Goal: Task Accomplishment & Management: Use online tool/utility

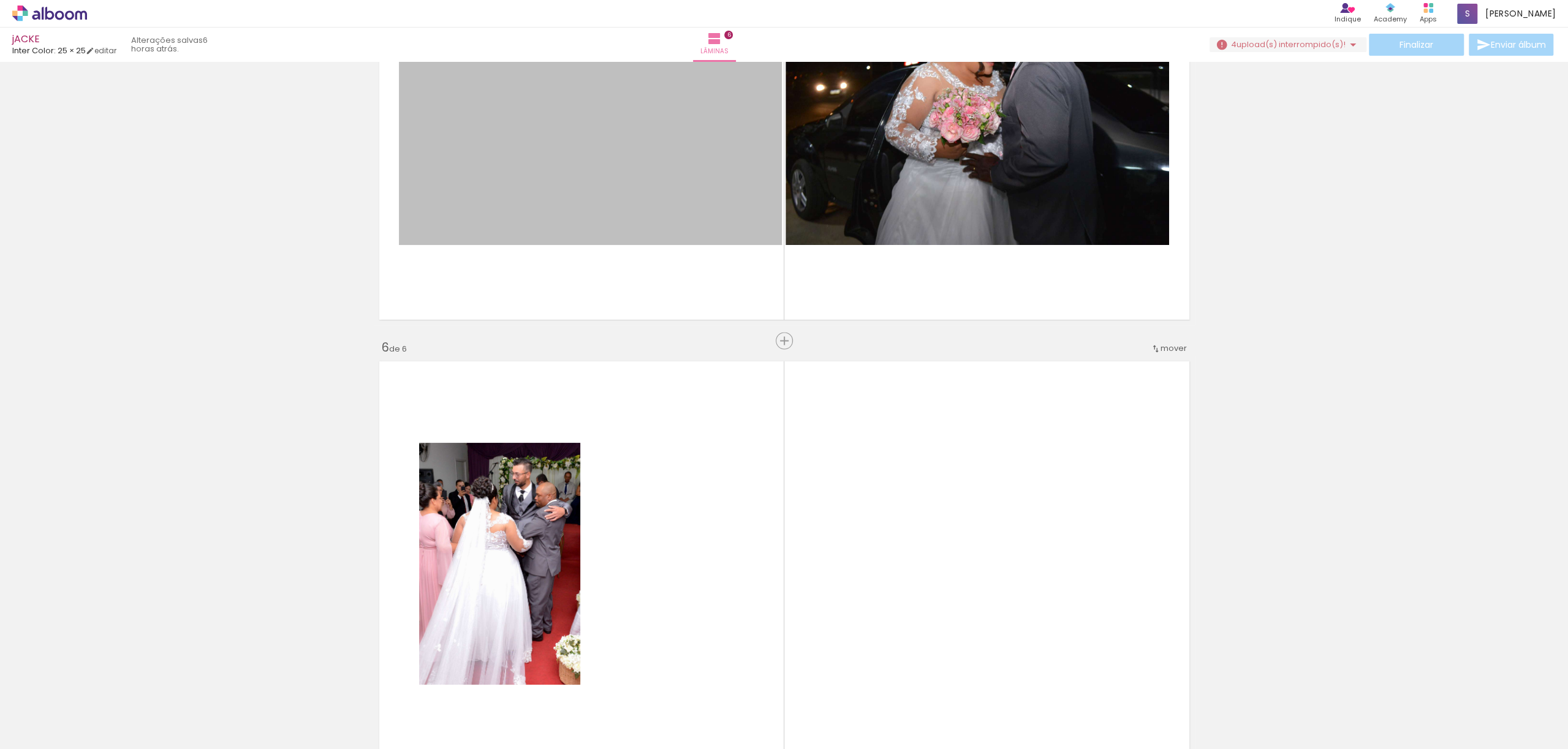
scroll to position [2042, 0]
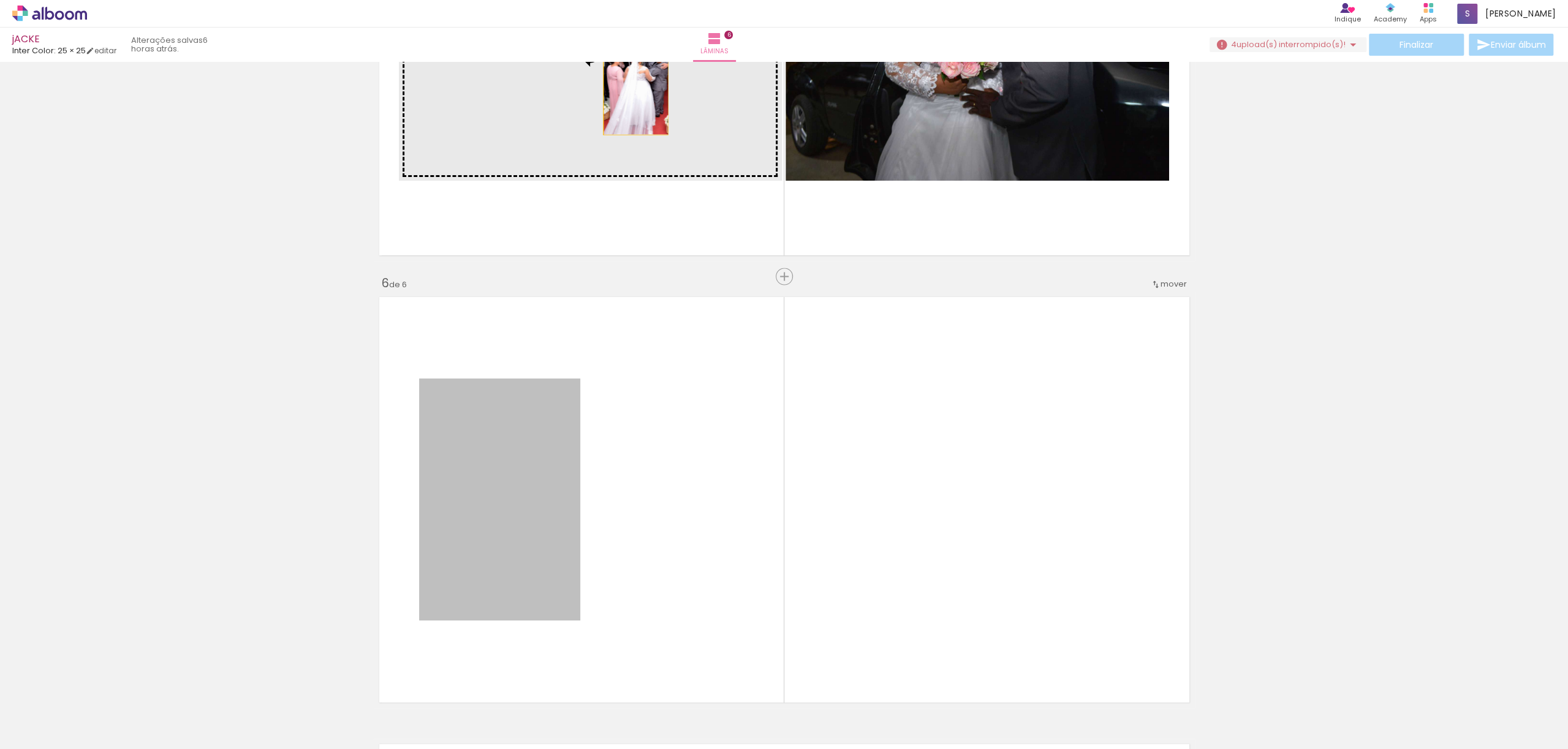
drag, startPoint x: 518, startPoint y: 497, endPoint x: 629, endPoint y: 86, distance: 425.7
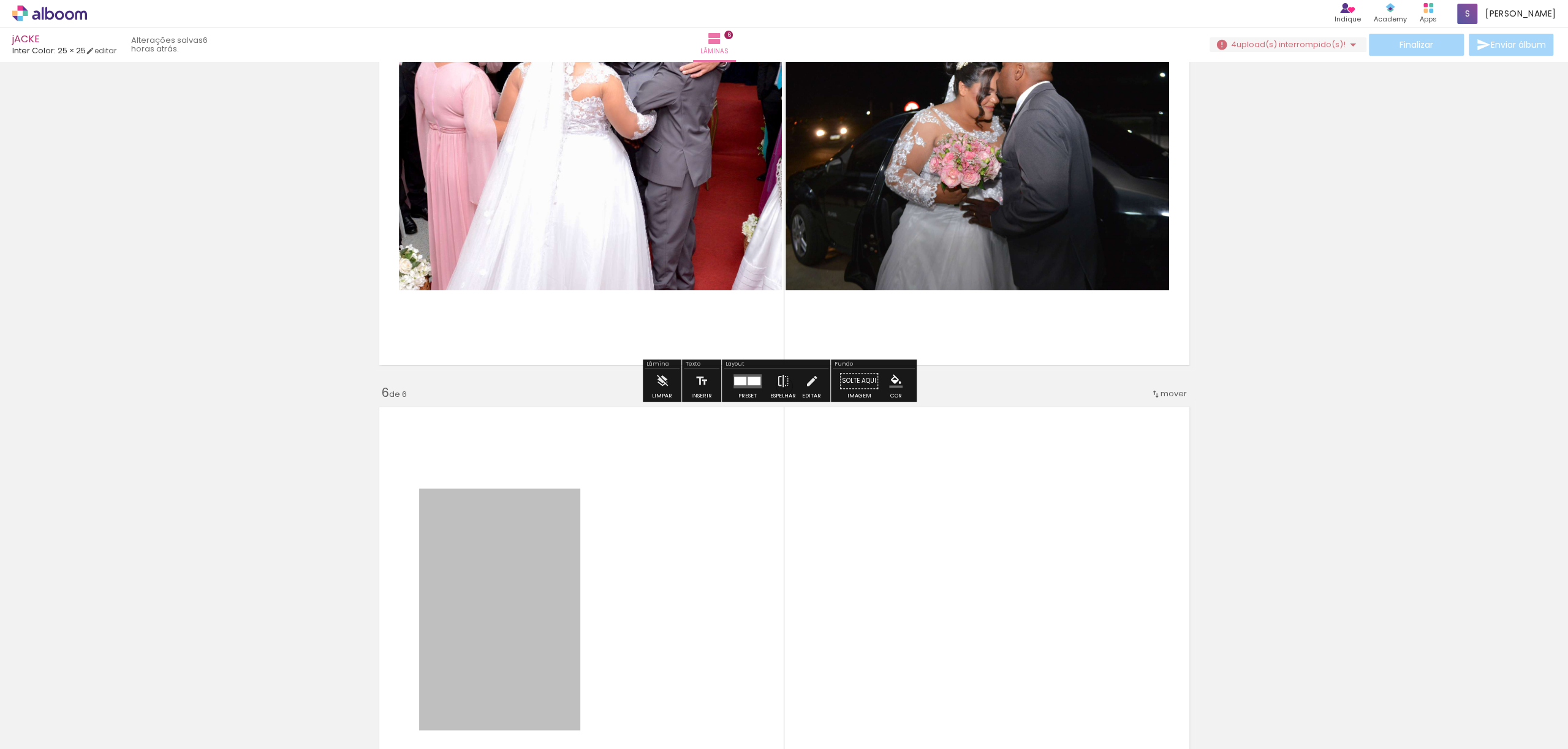
scroll to position [2123, 0]
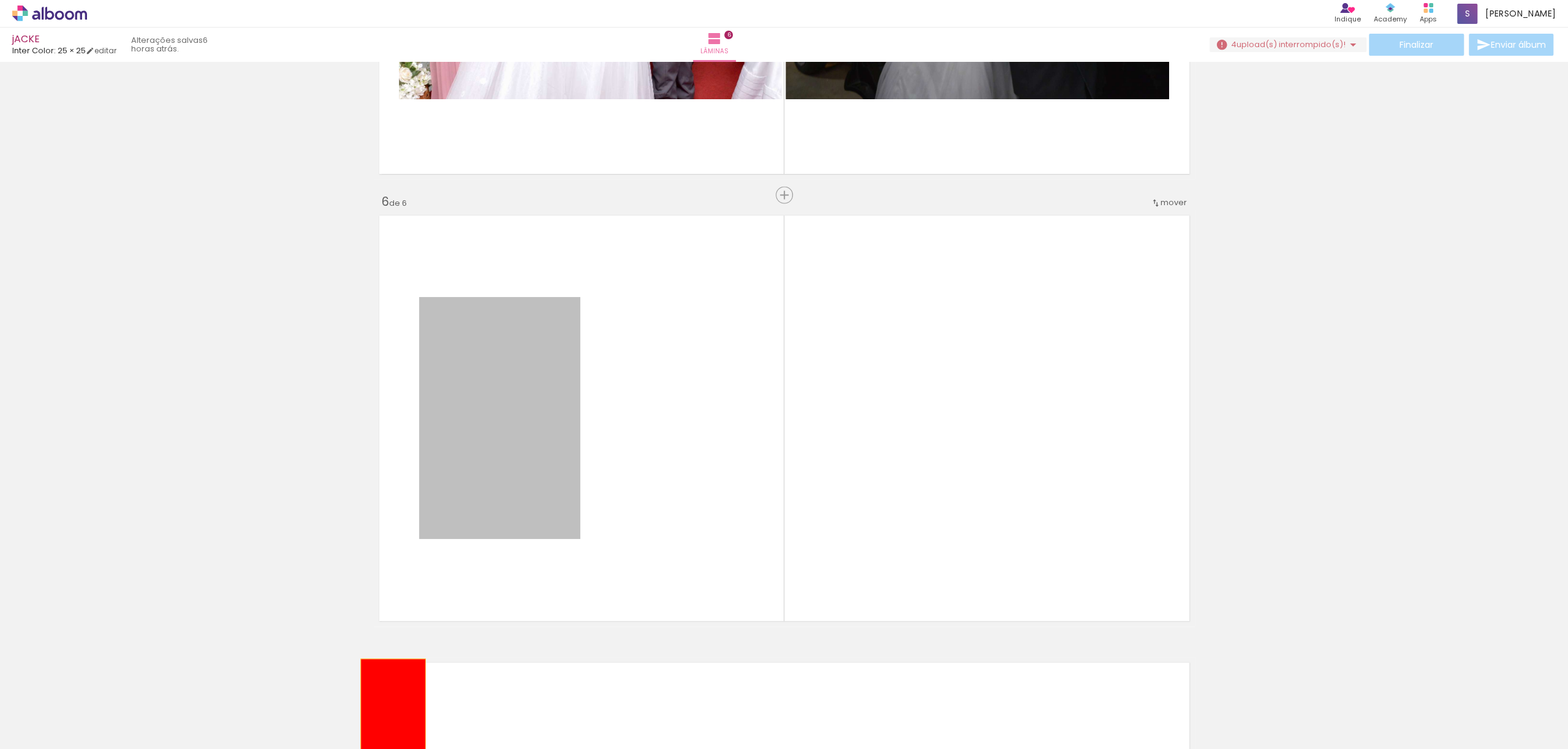
drag, startPoint x: 508, startPoint y: 442, endPoint x: 386, endPoint y: 707, distance: 291.7
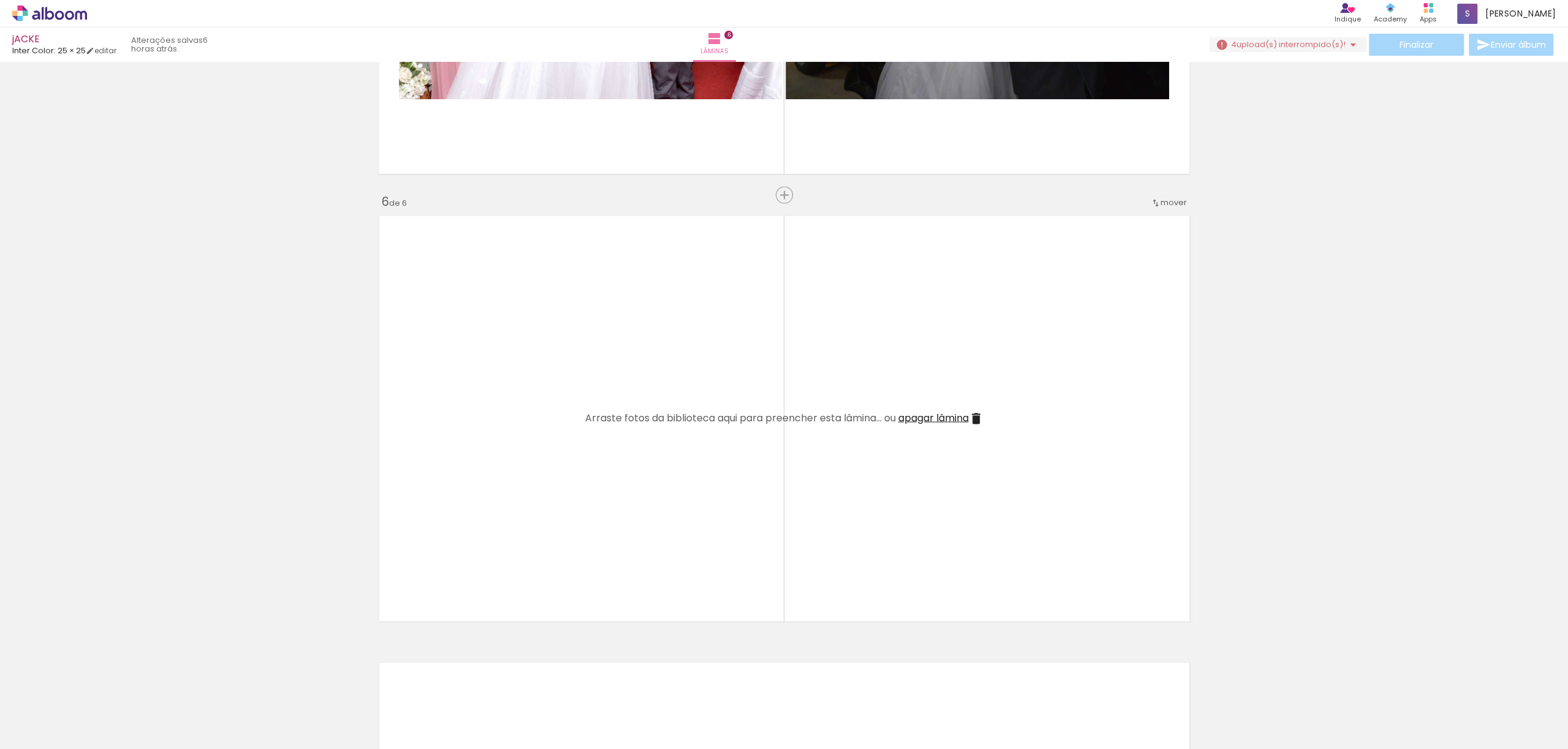
click at [58, 709] on input "Todas as fotos" at bounding box center [34, 712] width 47 height 10
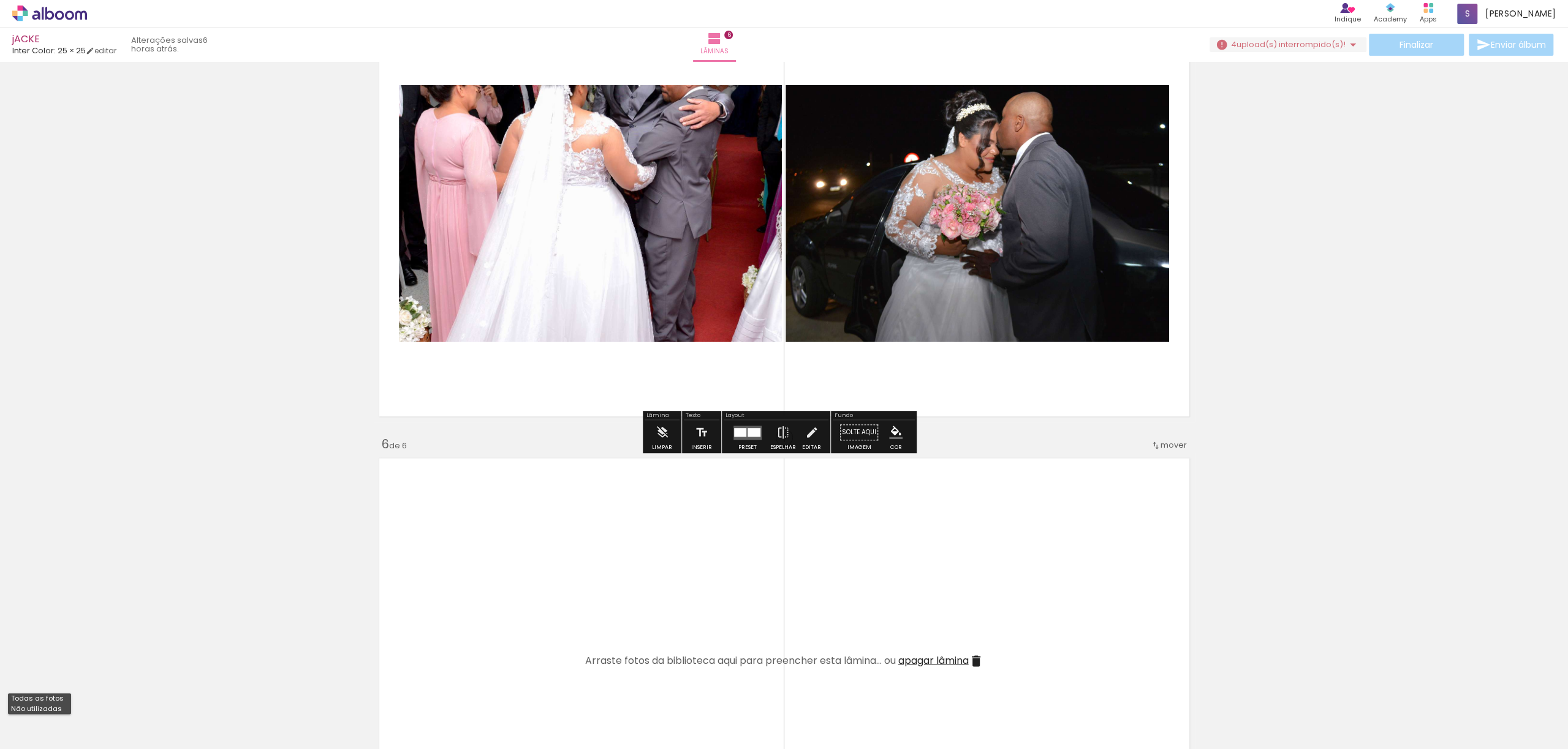
scroll to position [1878, 0]
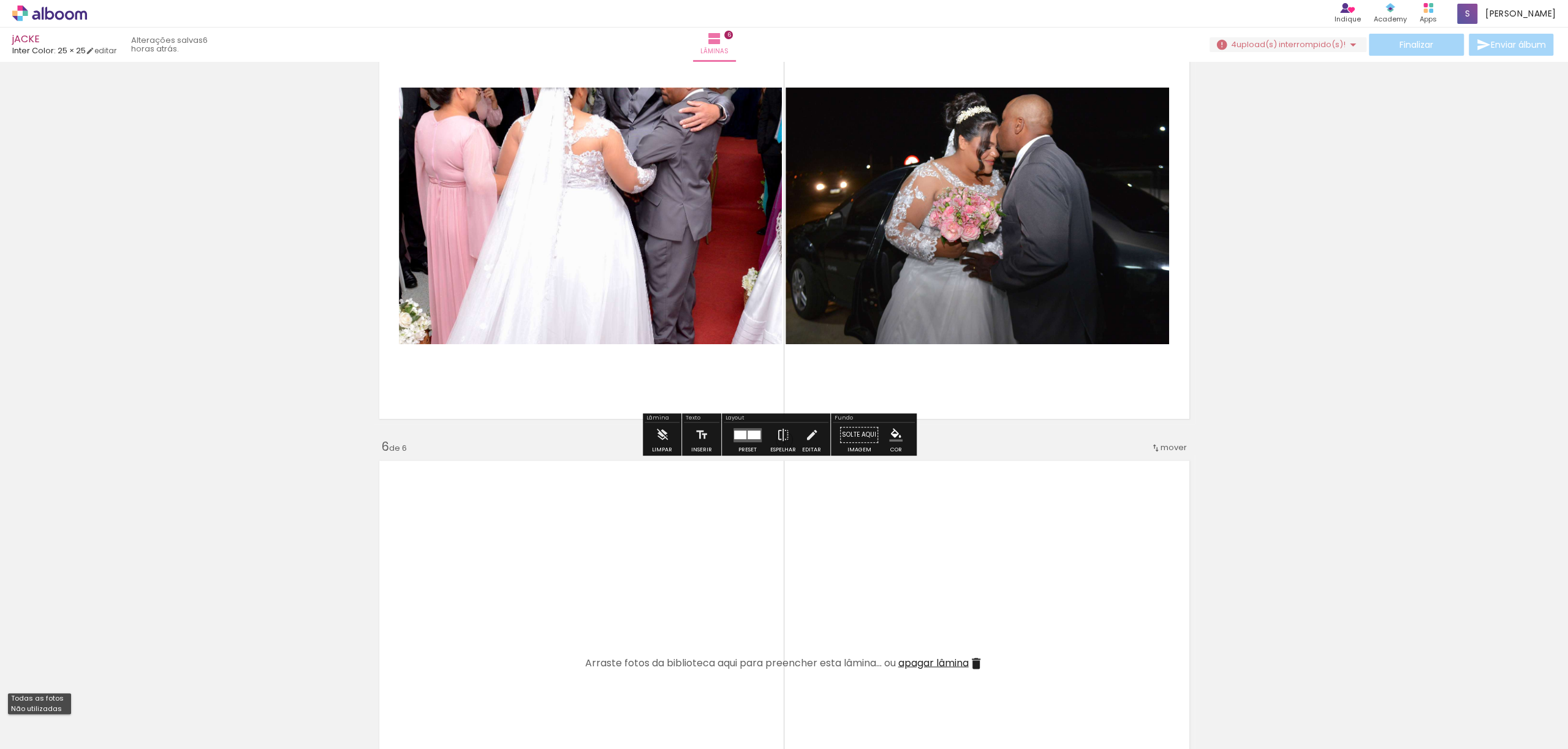
click at [1287, 42] on span "upload(s) interrompido(s)!" at bounding box center [1291, 45] width 109 height 12
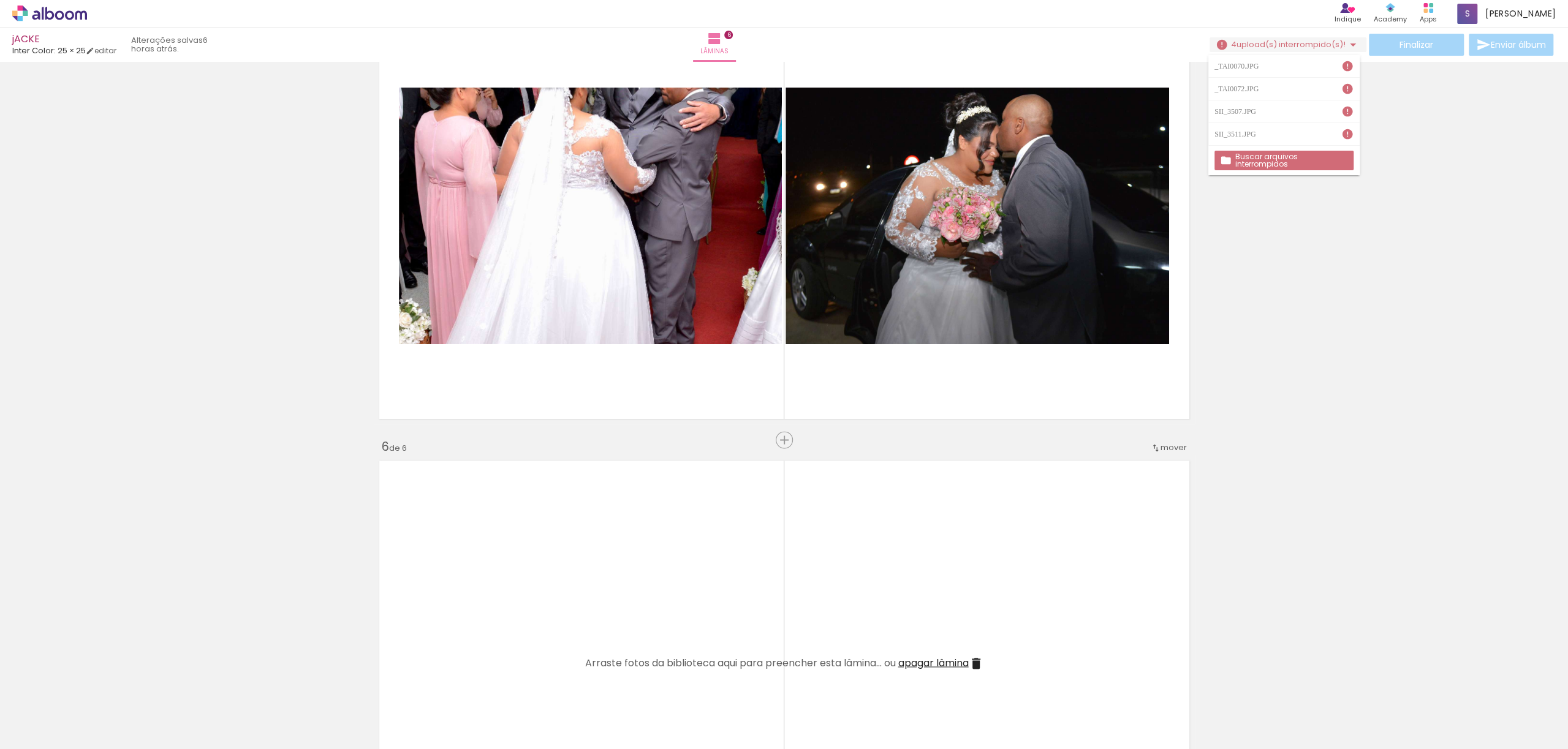
click at [0, 0] on slot "Buscar arquivos interrompidos" at bounding box center [0, 0] width 0 height 0
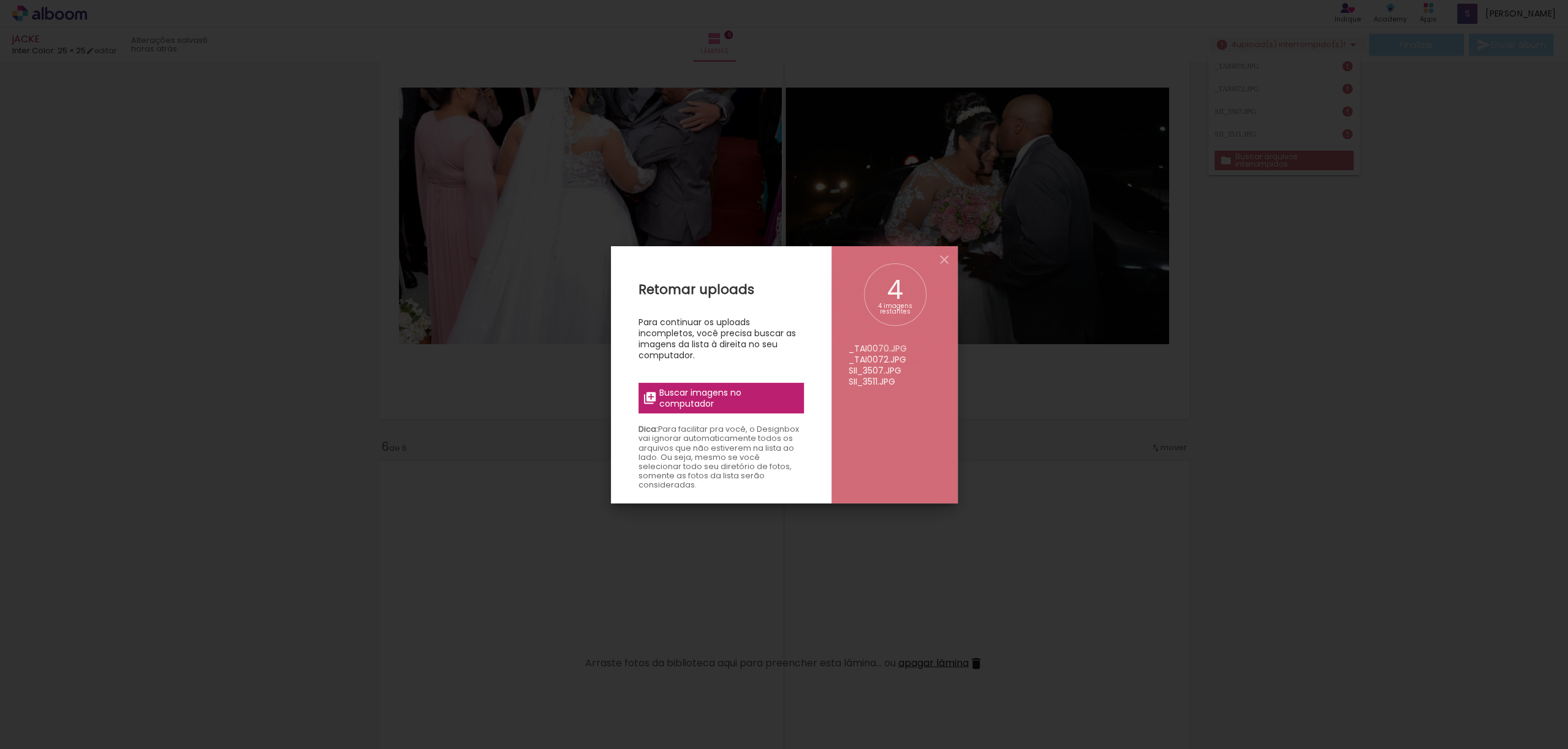
click at [721, 405] on span "Buscar imagens no computador" at bounding box center [727, 398] width 136 height 22
click at [0, 0] on input "file" at bounding box center [0, 0] width 0 height 0
click at [685, 397] on span "Buscar imagens no computador" at bounding box center [727, 398] width 136 height 22
click at [0, 0] on input "file" at bounding box center [0, 0] width 0 height 0
click at [746, 397] on span "Buscar imagens no computador" at bounding box center [727, 398] width 136 height 22
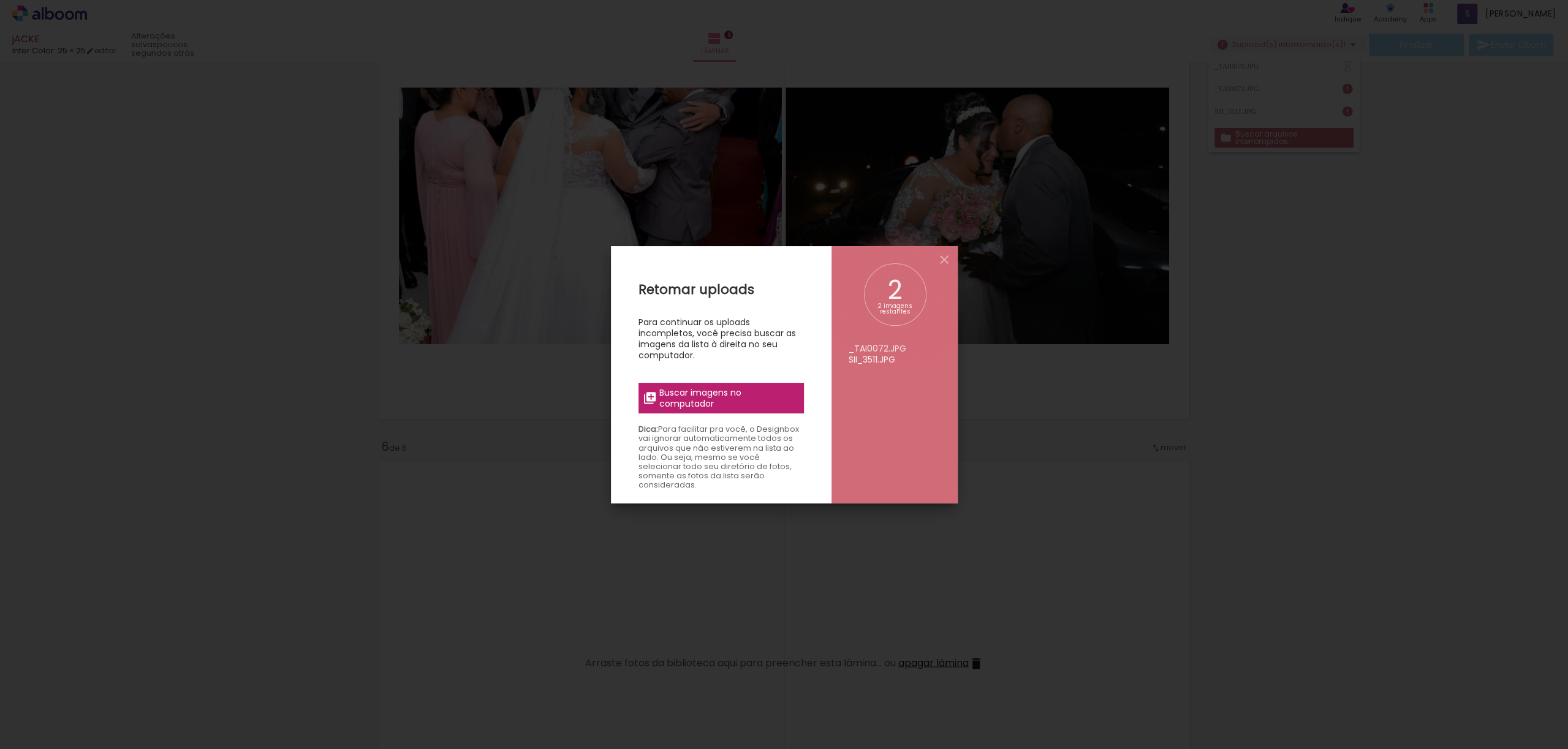
click at [0, 0] on input "file" at bounding box center [0, 0] width 0 height 0
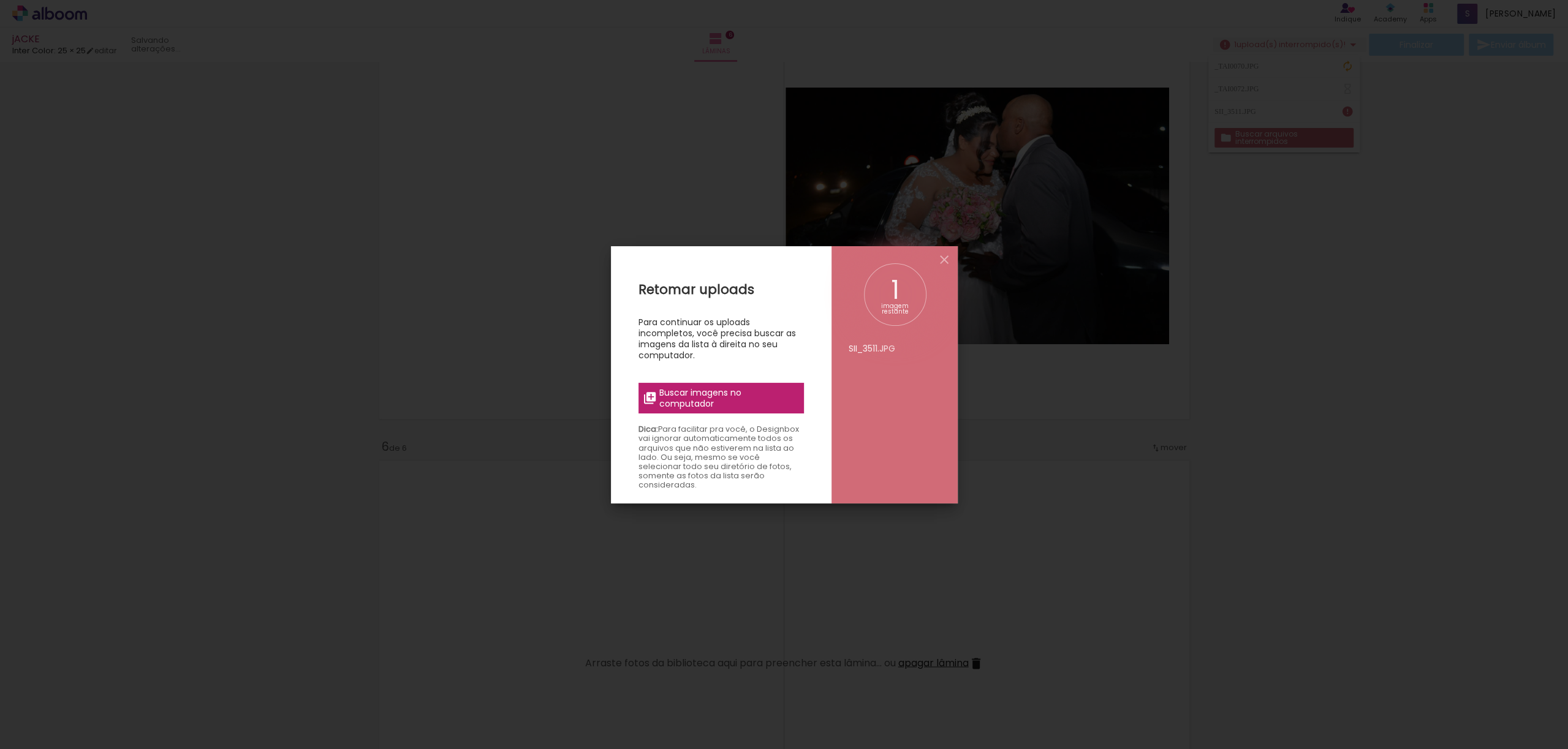
click at [743, 402] on span "Buscar imagens no computador" at bounding box center [727, 398] width 136 height 22
click at [0, 0] on input "file" at bounding box center [0, 0] width 0 height 0
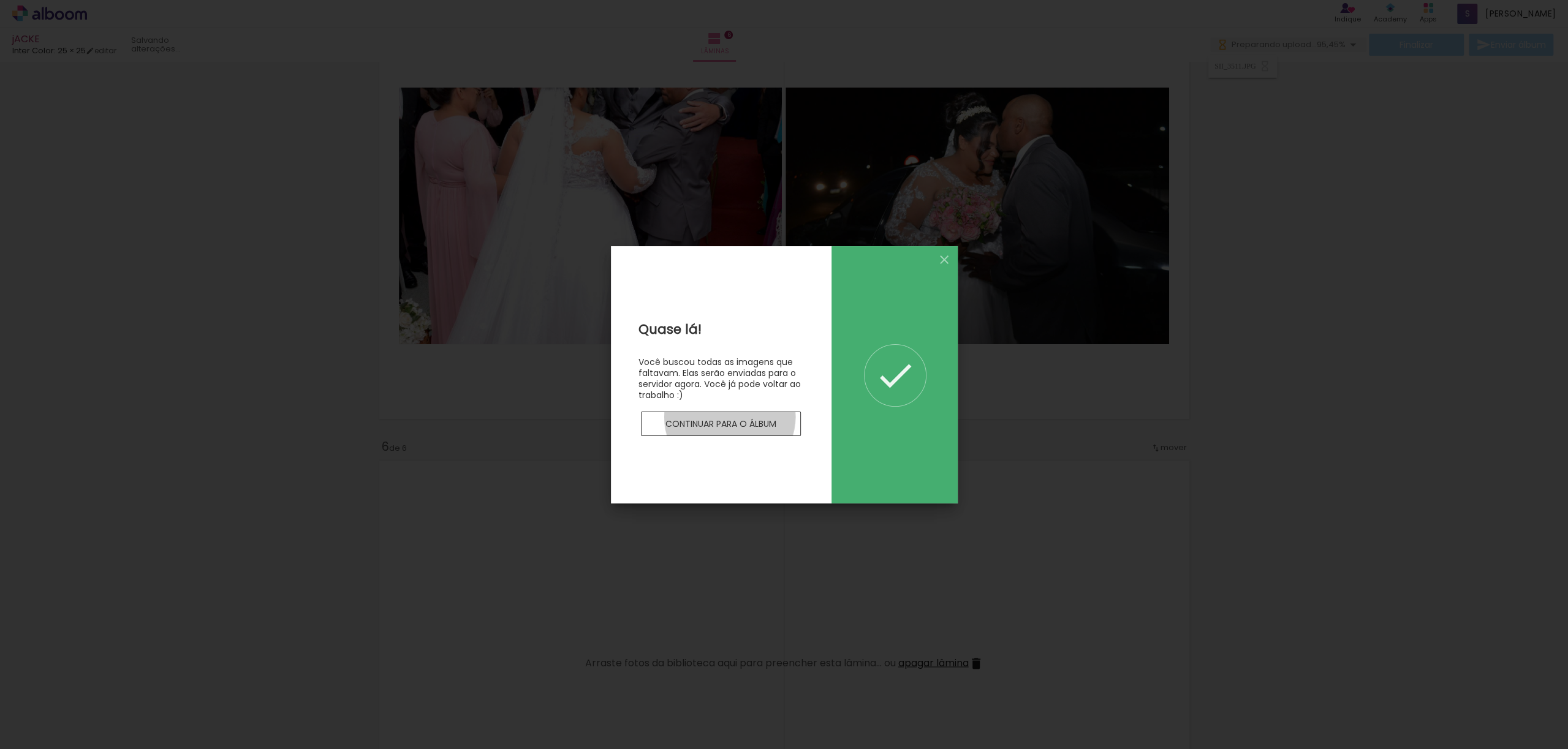
click at [729, 416] on paper-button "Continuar para o álbum" at bounding box center [721, 424] width 161 height 24
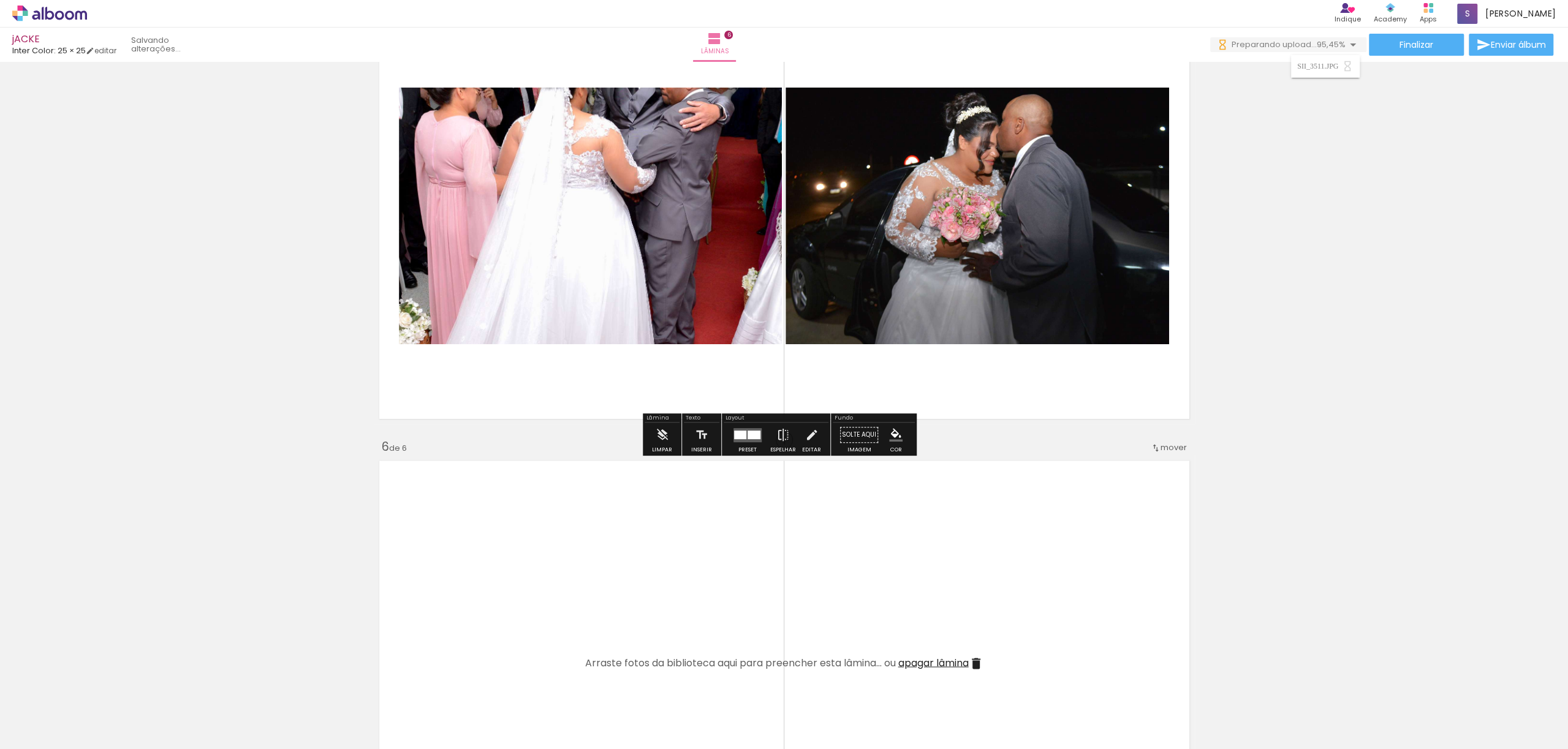
scroll to position [1715, 0]
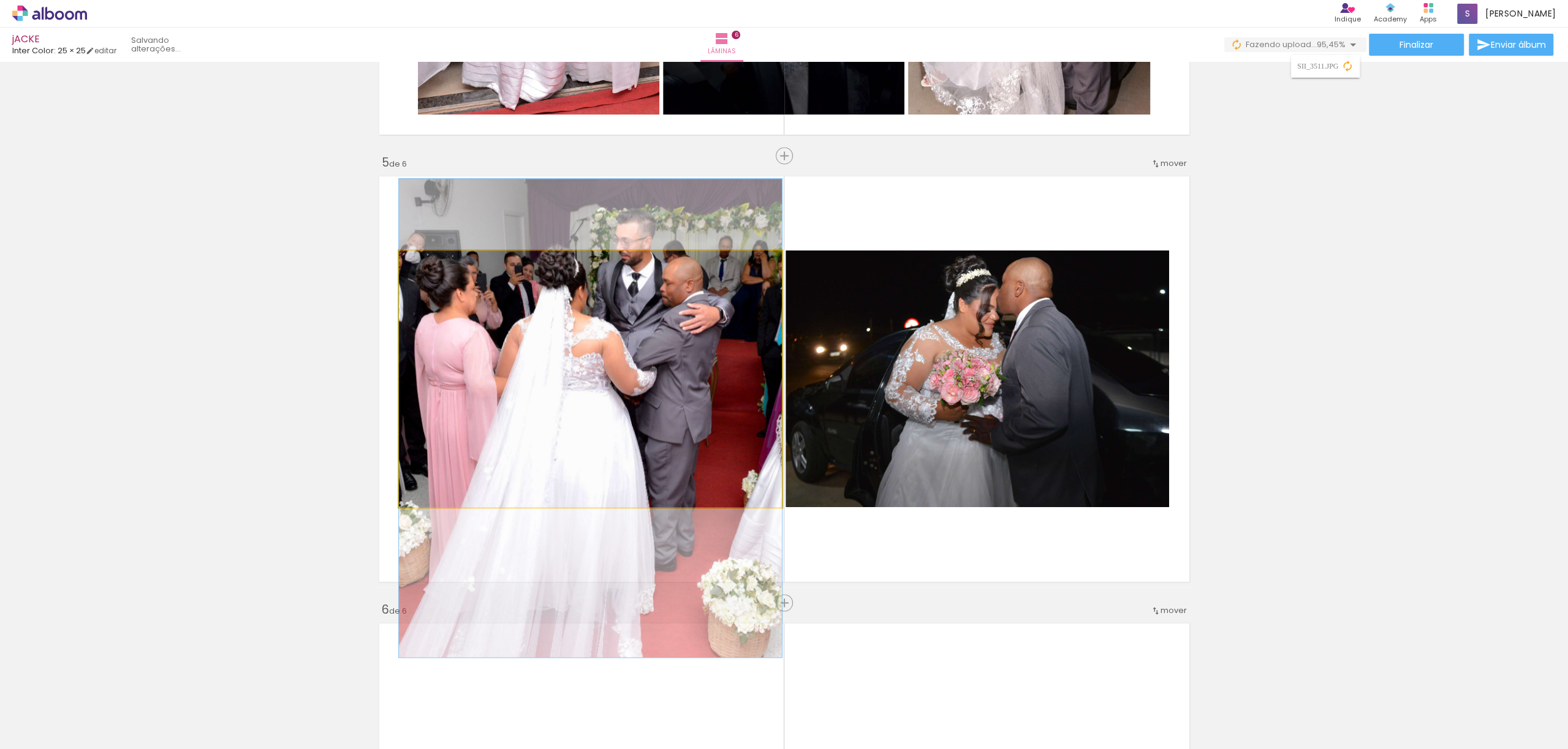
drag, startPoint x: 652, startPoint y: 306, endPoint x: 652, endPoint y: 367, distance: 61.0
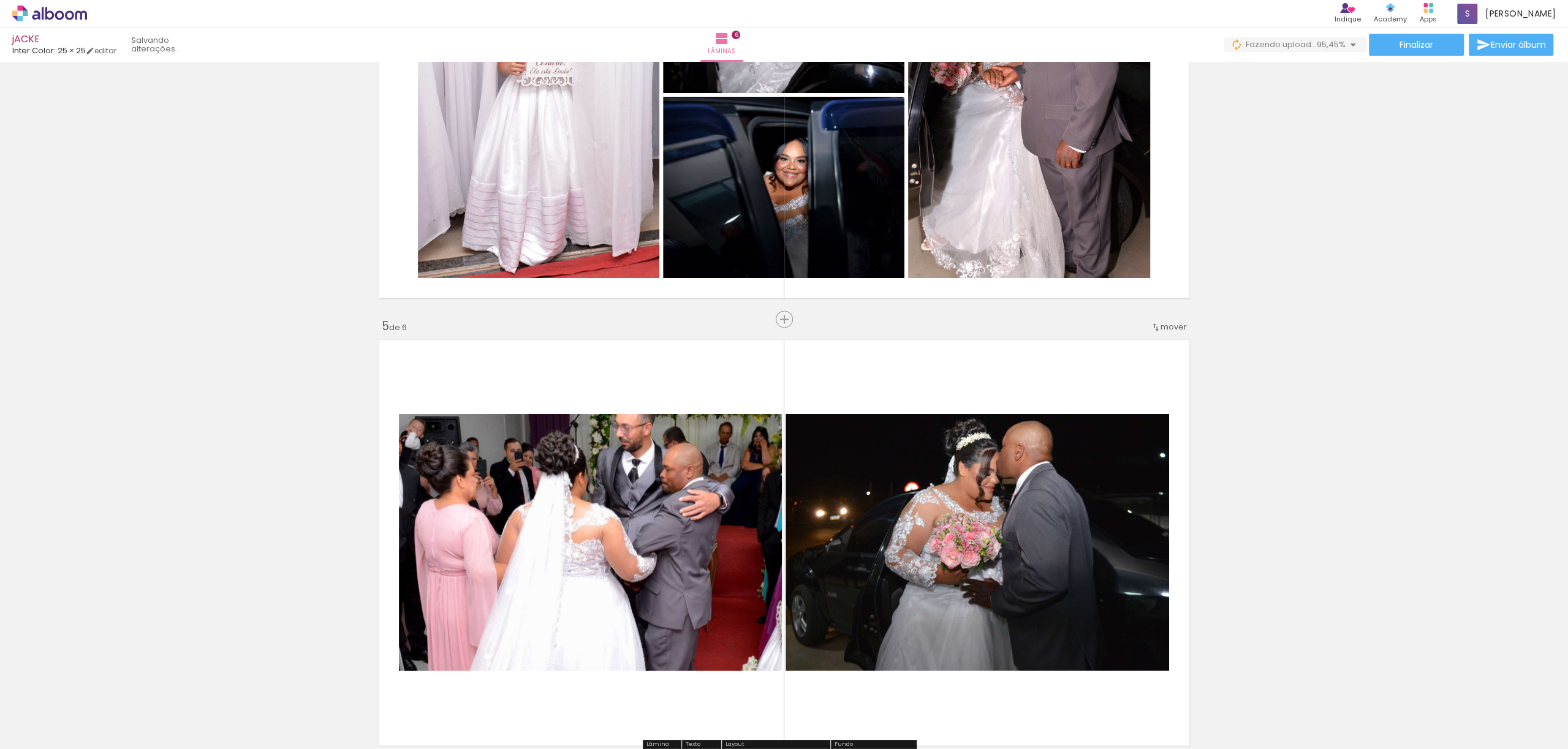
scroll to position [1388, 0]
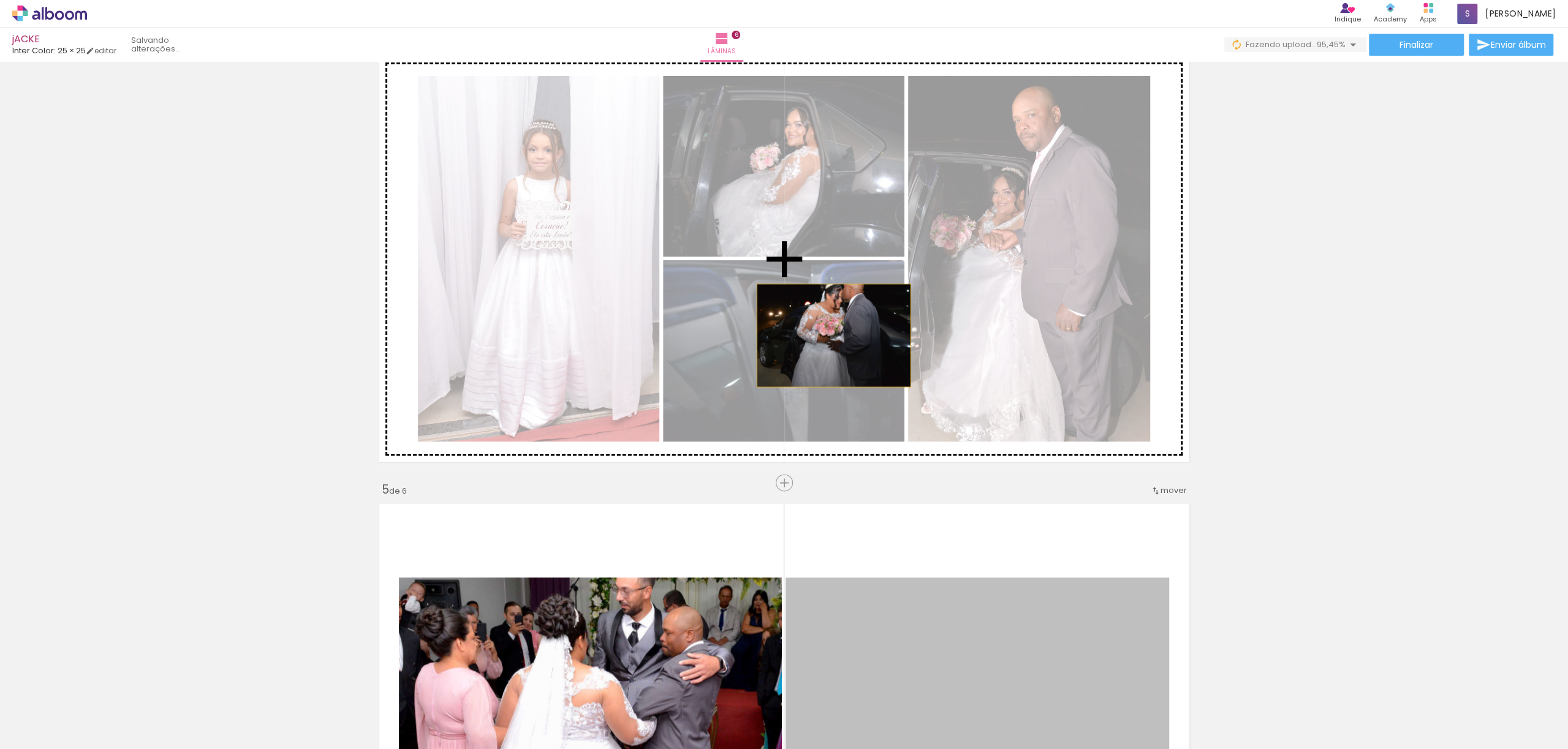
drag, startPoint x: 908, startPoint y: 635, endPoint x: 827, endPoint y: 335, distance: 310.7
click at [827, 335] on div "Inserir lâmina 1 de 6 Inserir lâmina 2 de 6 Inserir lâmina 3 de 6 Inserir lâmin…" at bounding box center [784, 243] width 1568 height 3131
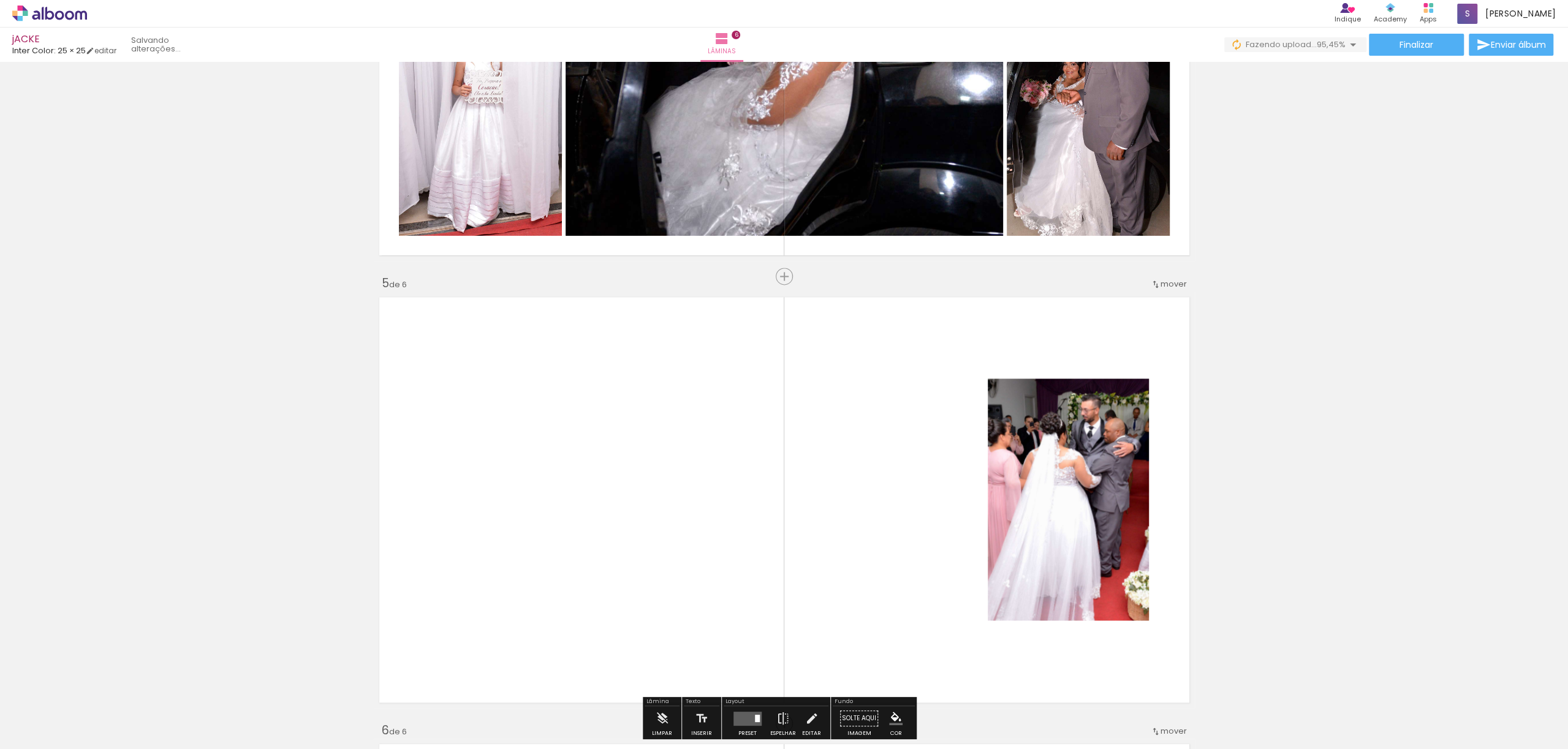
scroll to position [1423, 0]
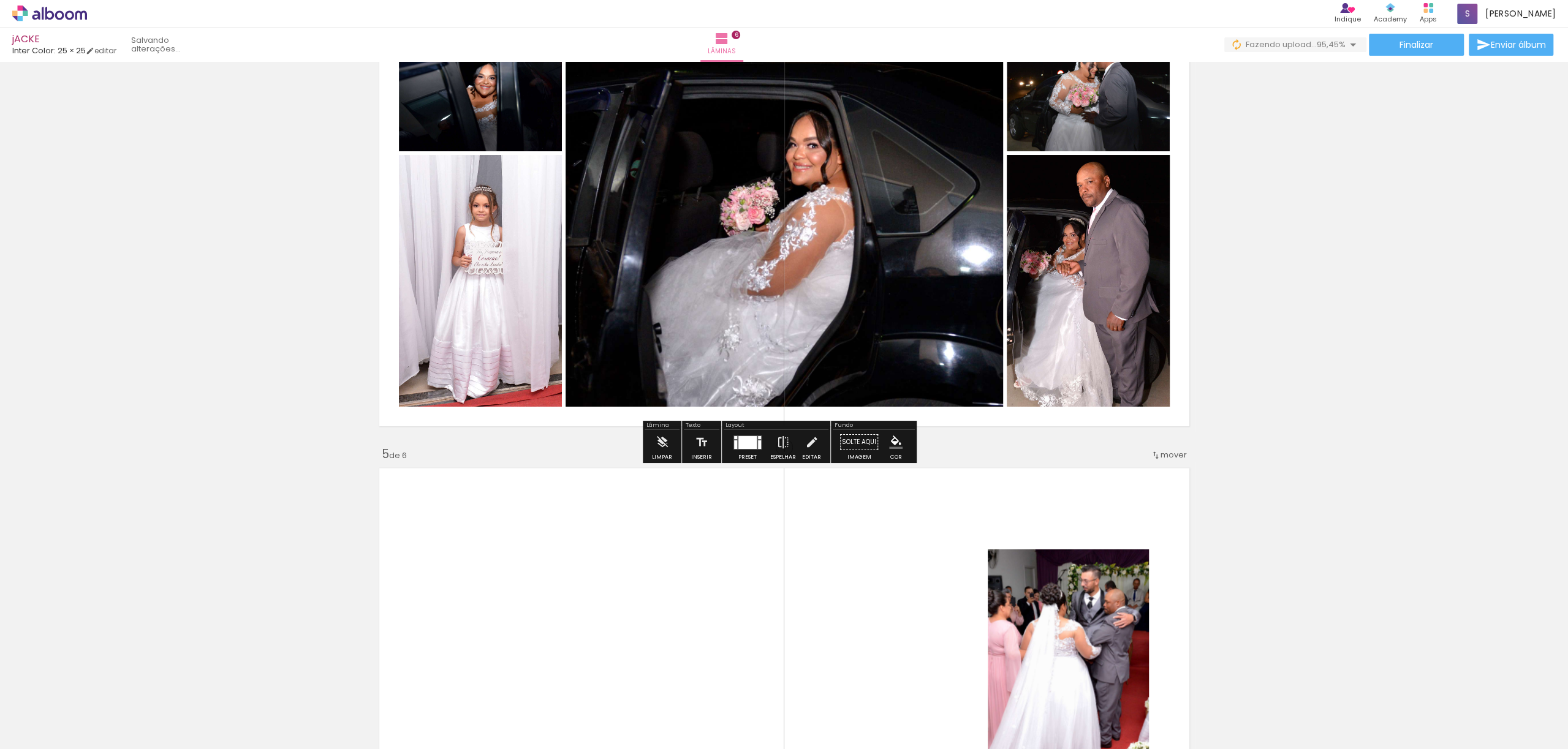
click at [51, 707] on input "Todas as fotos" at bounding box center [34, 712] width 47 height 10
click at [0, 0] on slot "Não utilizadas" at bounding box center [0, 0] width 0 height 0
type input "Não utilizadas"
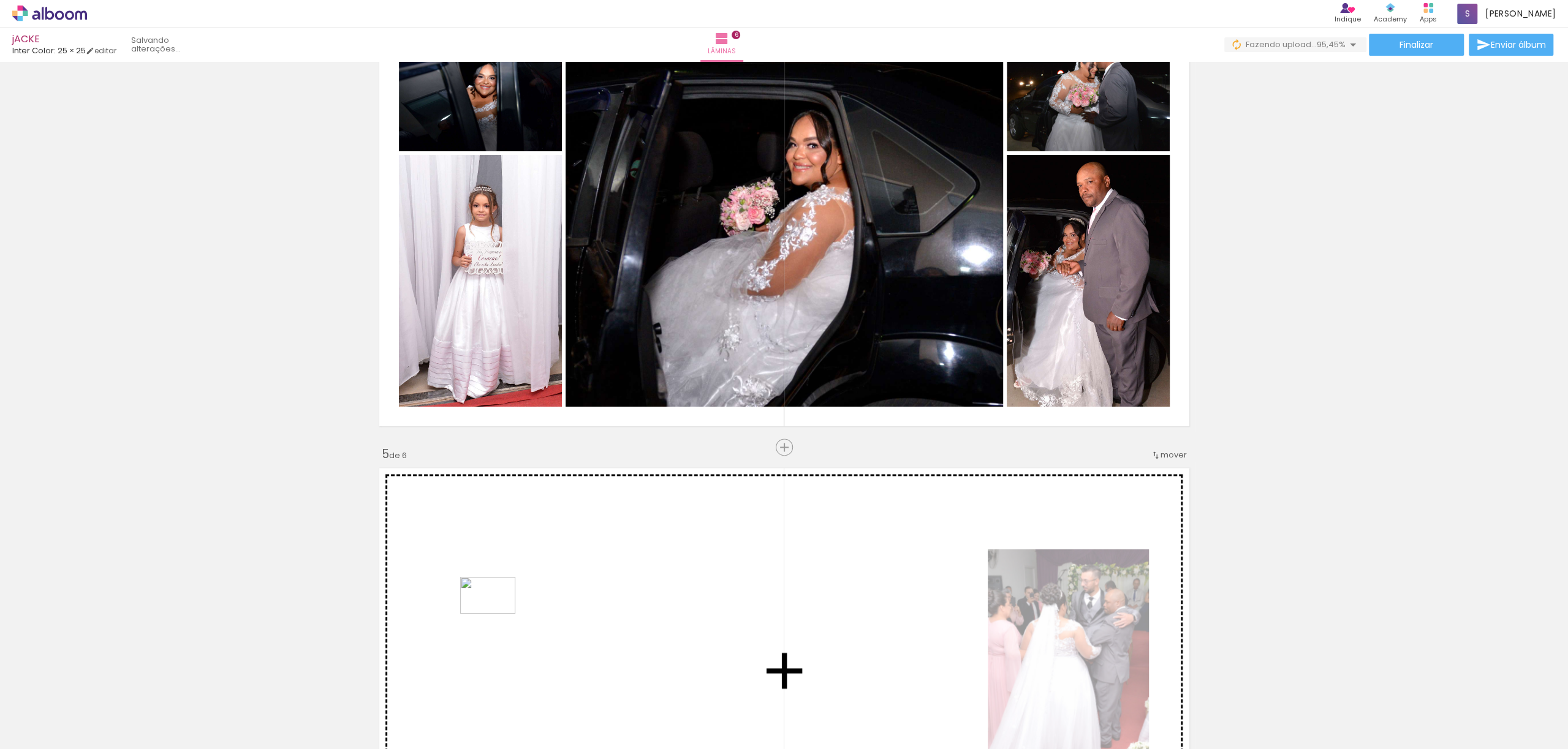
drag, startPoint x: 352, startPoint y: 718, endPoint x: 503, endPoint y: 610, distance: 185.6
click at [503, 610] on quentale-workspace at bounding box center [784, 374] width 1568 height 749
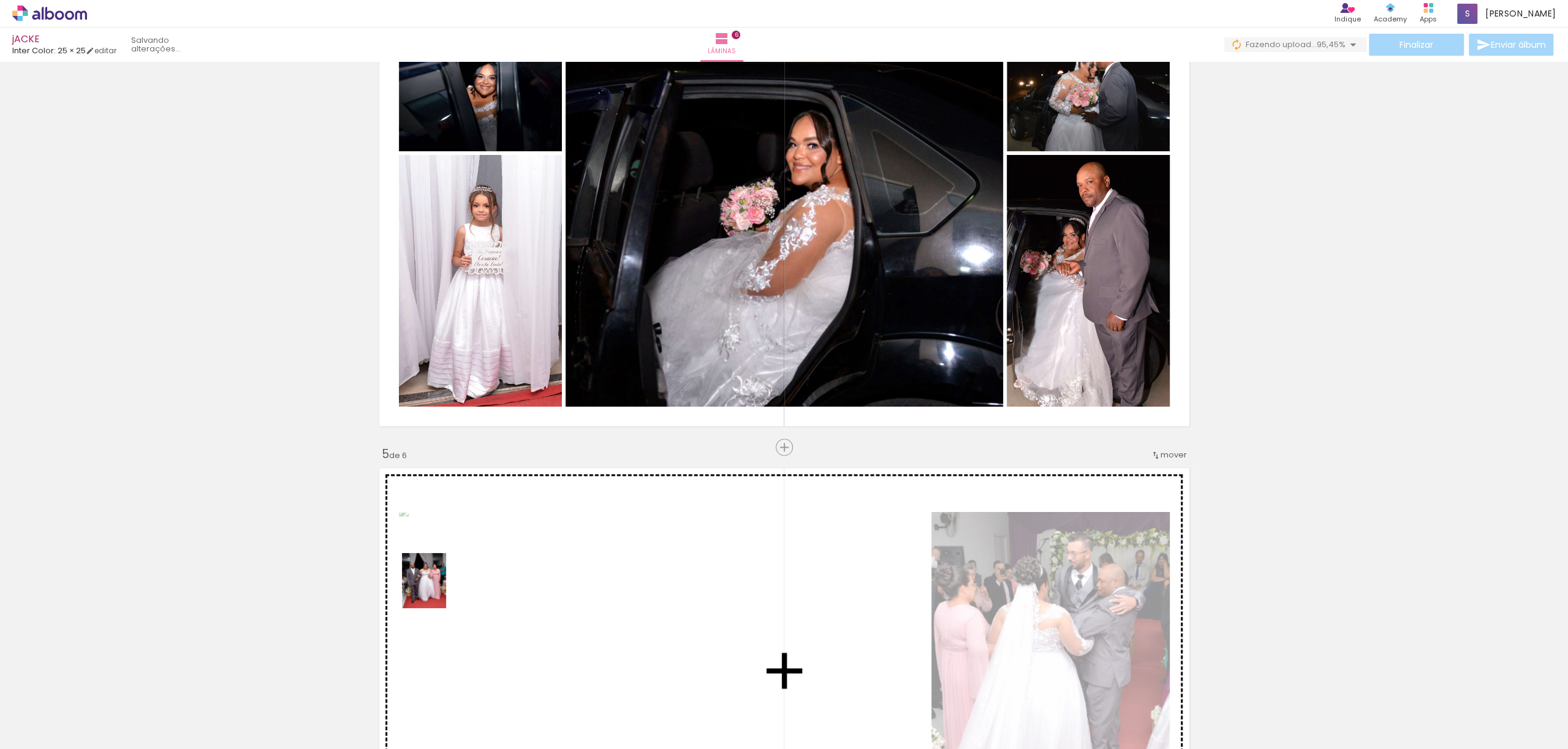
drag, startPoint x: 128, startPoint y: 724, endPoint x: 443, endPoint y: 589, distance: 342.7
click at [443, 589] on quentale-workspace at bounding box center [784, 374] width 1568 height 749
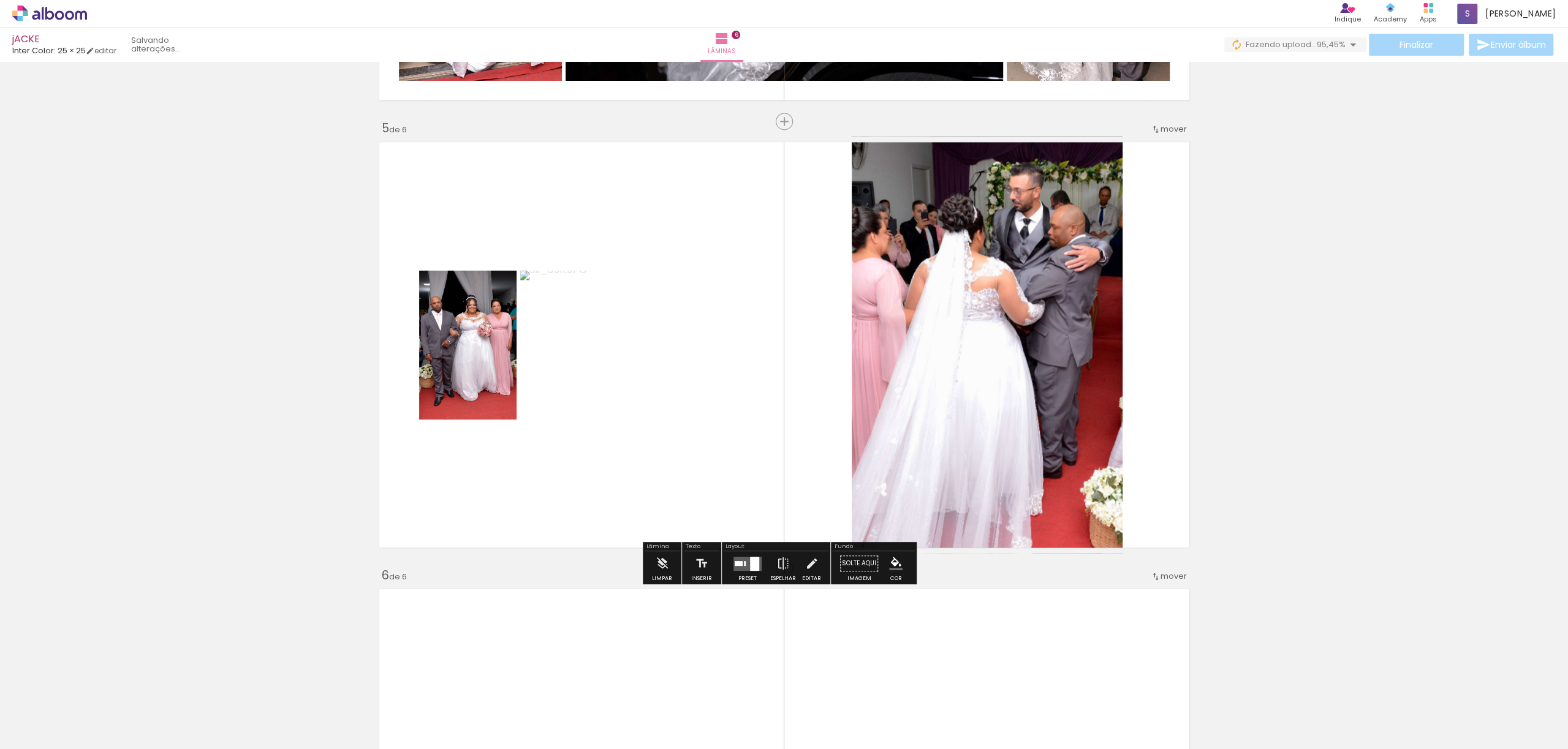
scroll to position [1751, 0]
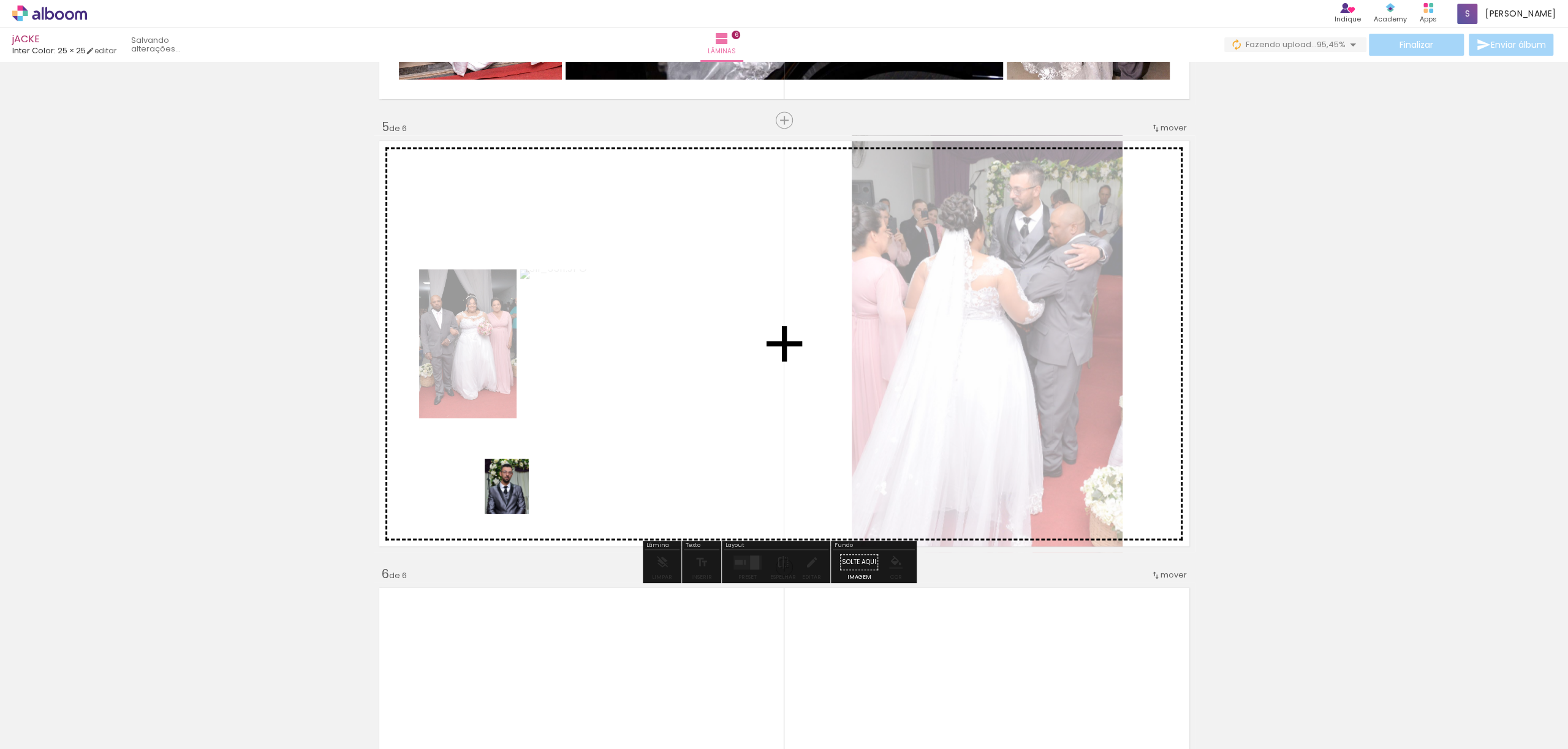
drag, startPoint x: 191, startPoint y: 714, endPoint x: 522, endPoint y: 495, distance: 396.9
click at [522, 495] on quentale-workspace at bounding box center [784, 374] width 1568 height 749
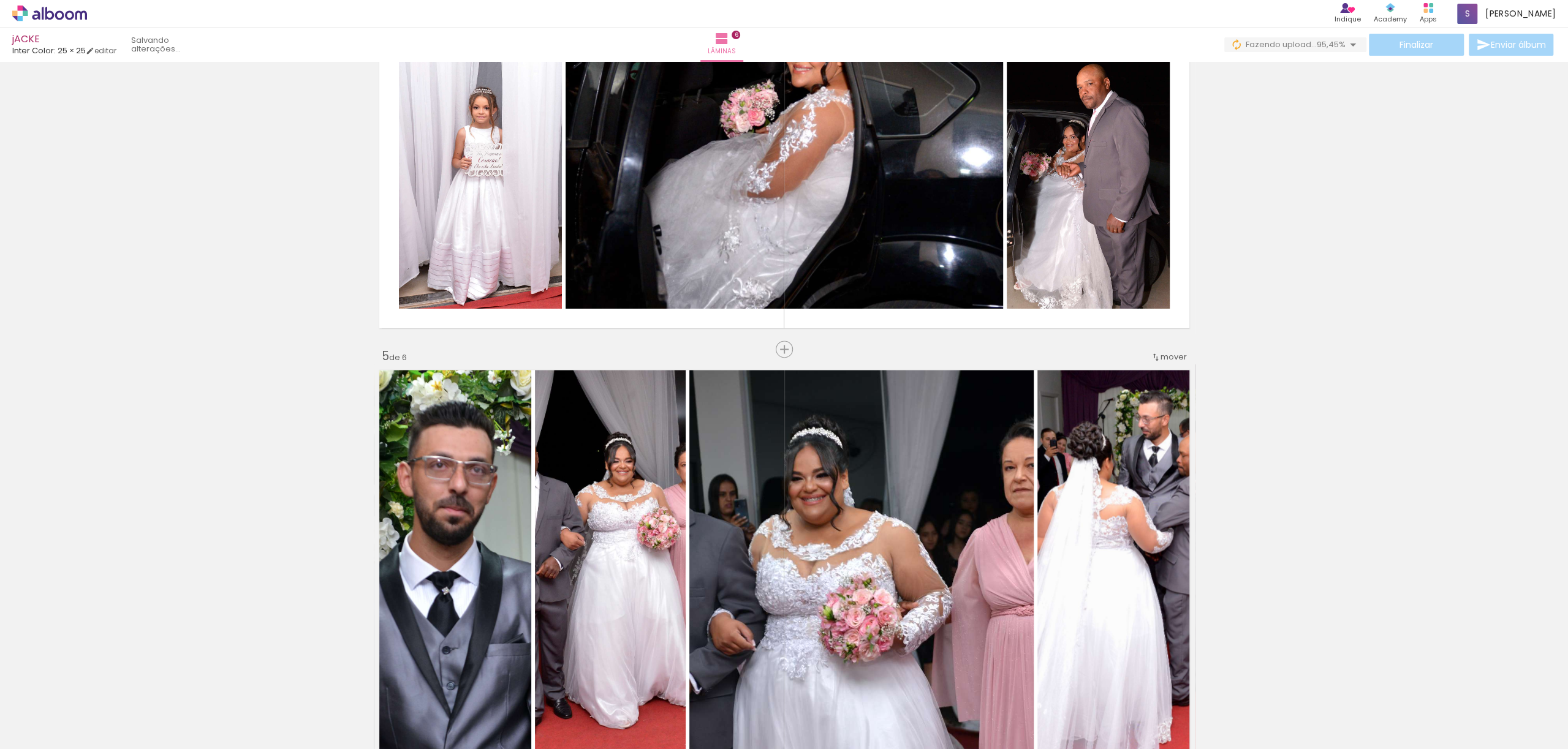
scroll to position [1505, 0]
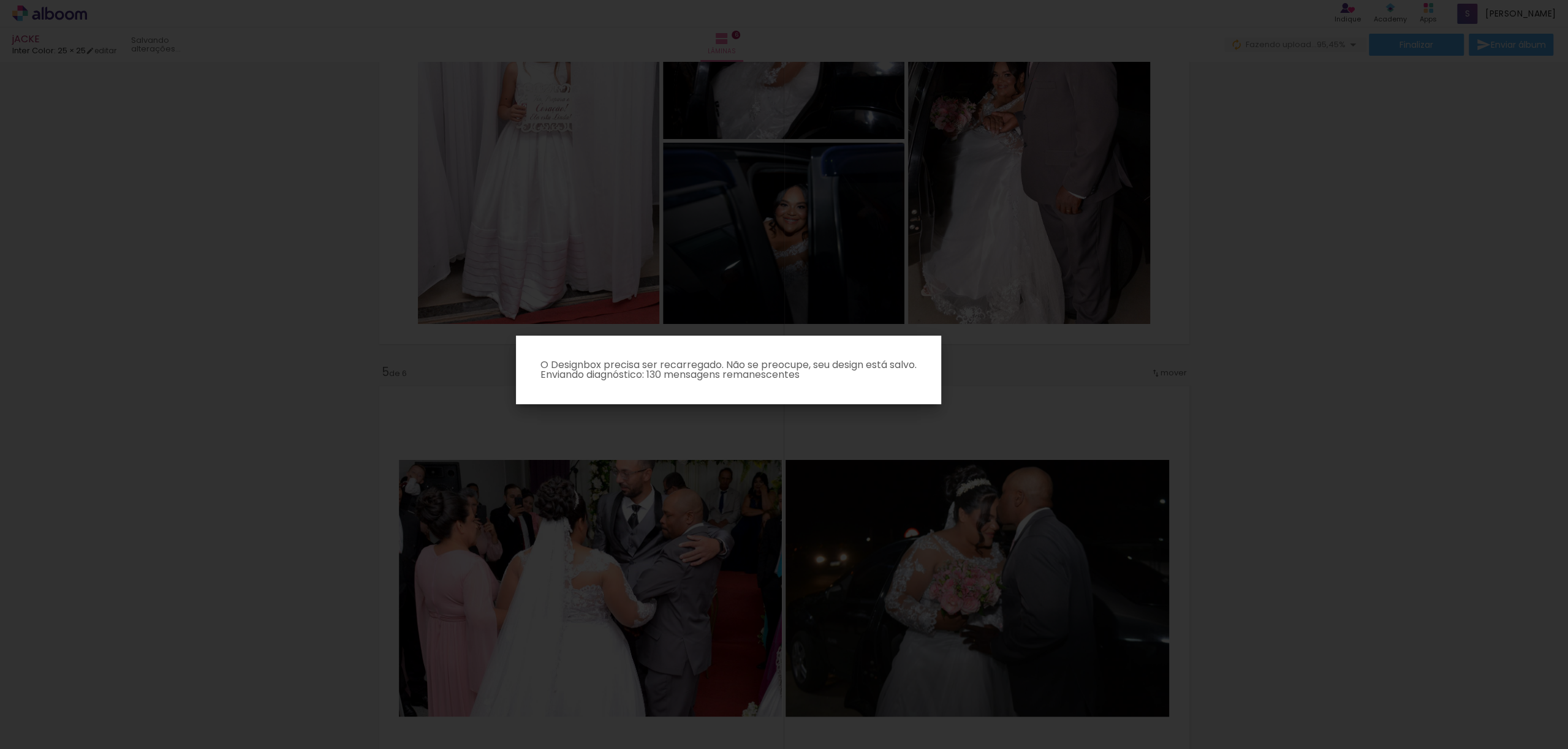
click at [306, 210] on iron-overlay-backdrop at bounding box center [784, 374] width 1568 height 749
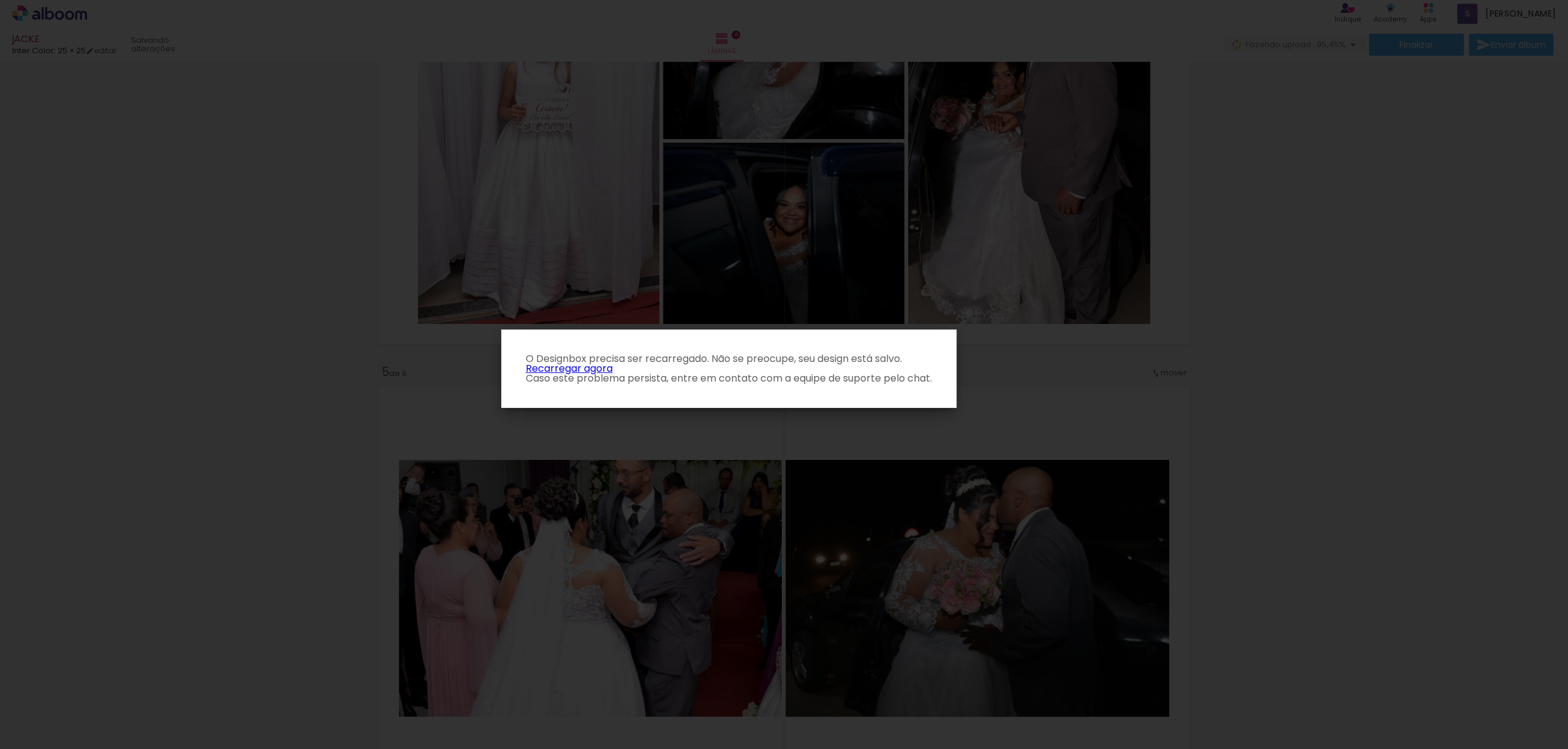
click at [584, 382] on p "O Designbox precisa ser recarregado. Não se preocupe, seu design está salvo. Re…" at bounding box center [729, 369] width 435 height 29
click at [588, 372] on link "Recarregar agora" at bounding box center [569, 368] width 87 height 14
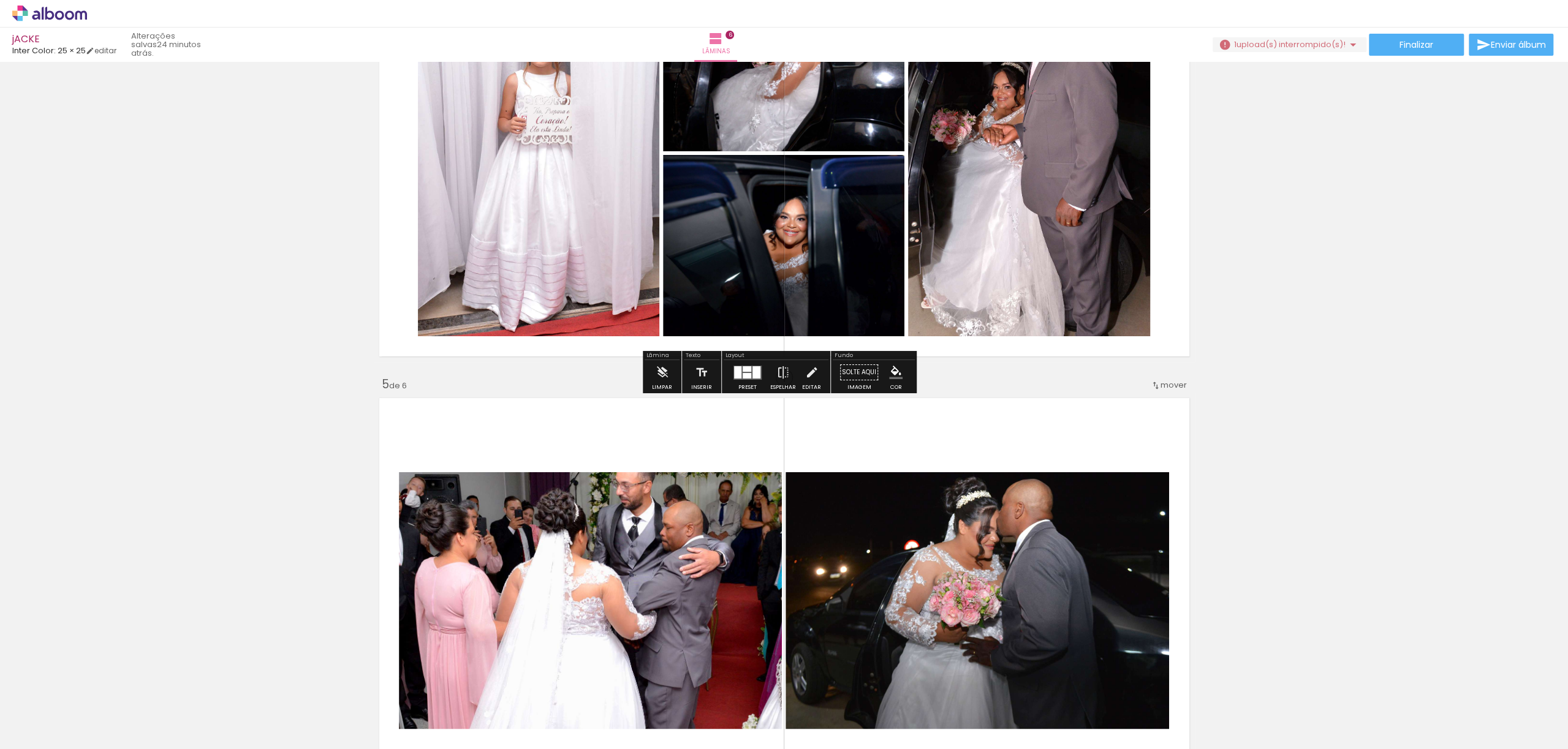
scroll to position [1470, 0]
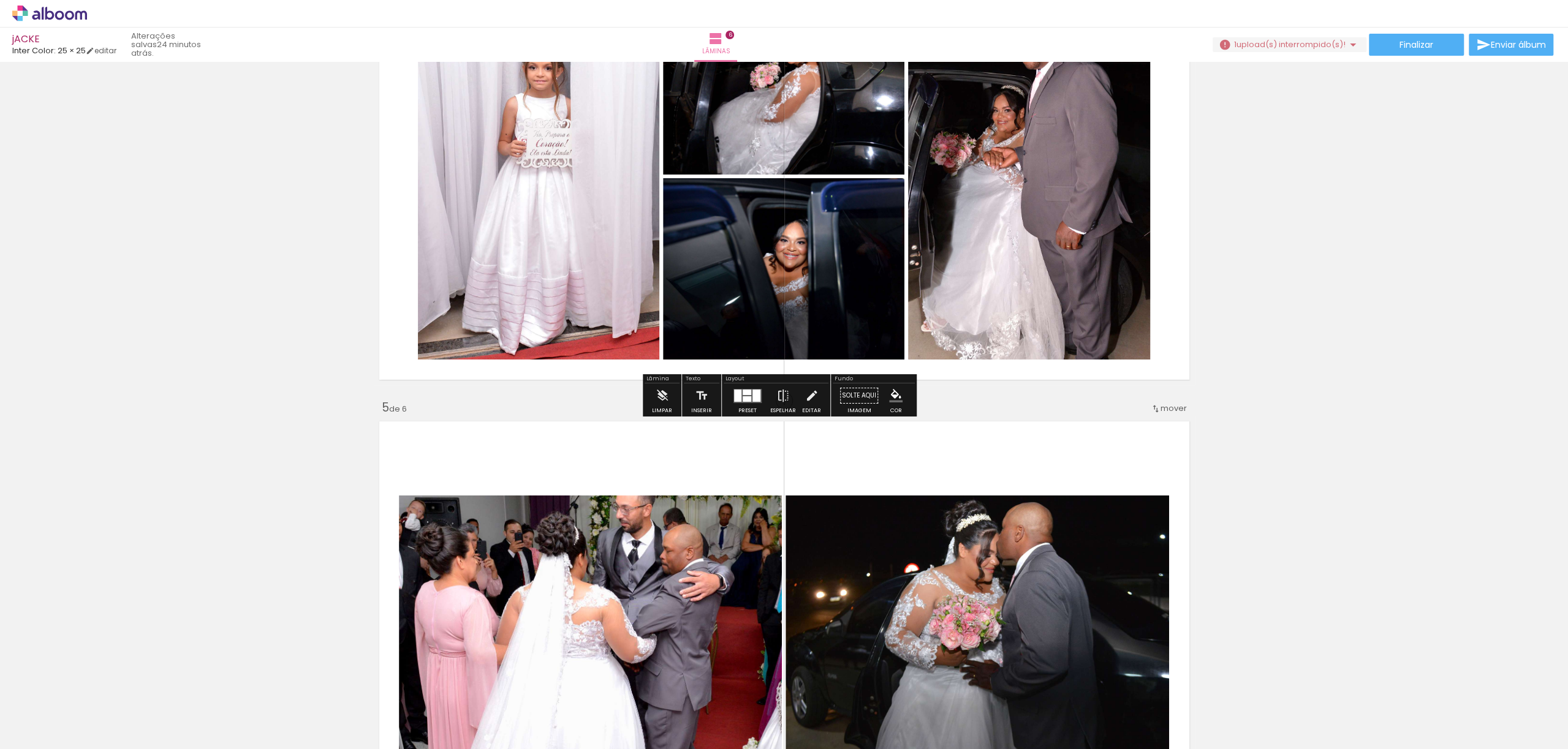
click at [1258, 43] on span "upload(s) interrompido(s)!" at bounding box center [1291, 45] width 109 height 12
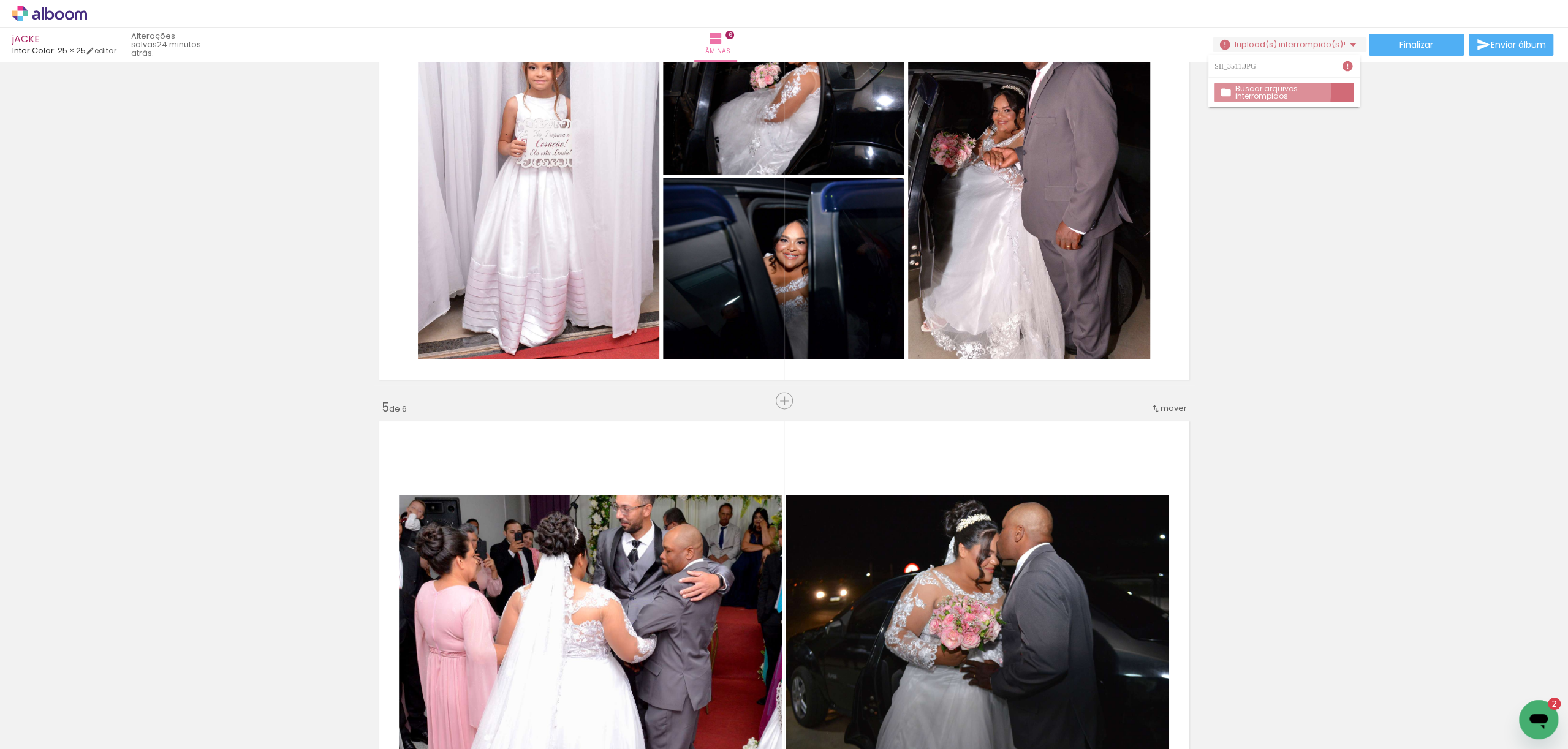
click at [0, 0] on slot "Buscar arquivos interrompidos" at bounding box center [0, 0] width 0 height 0
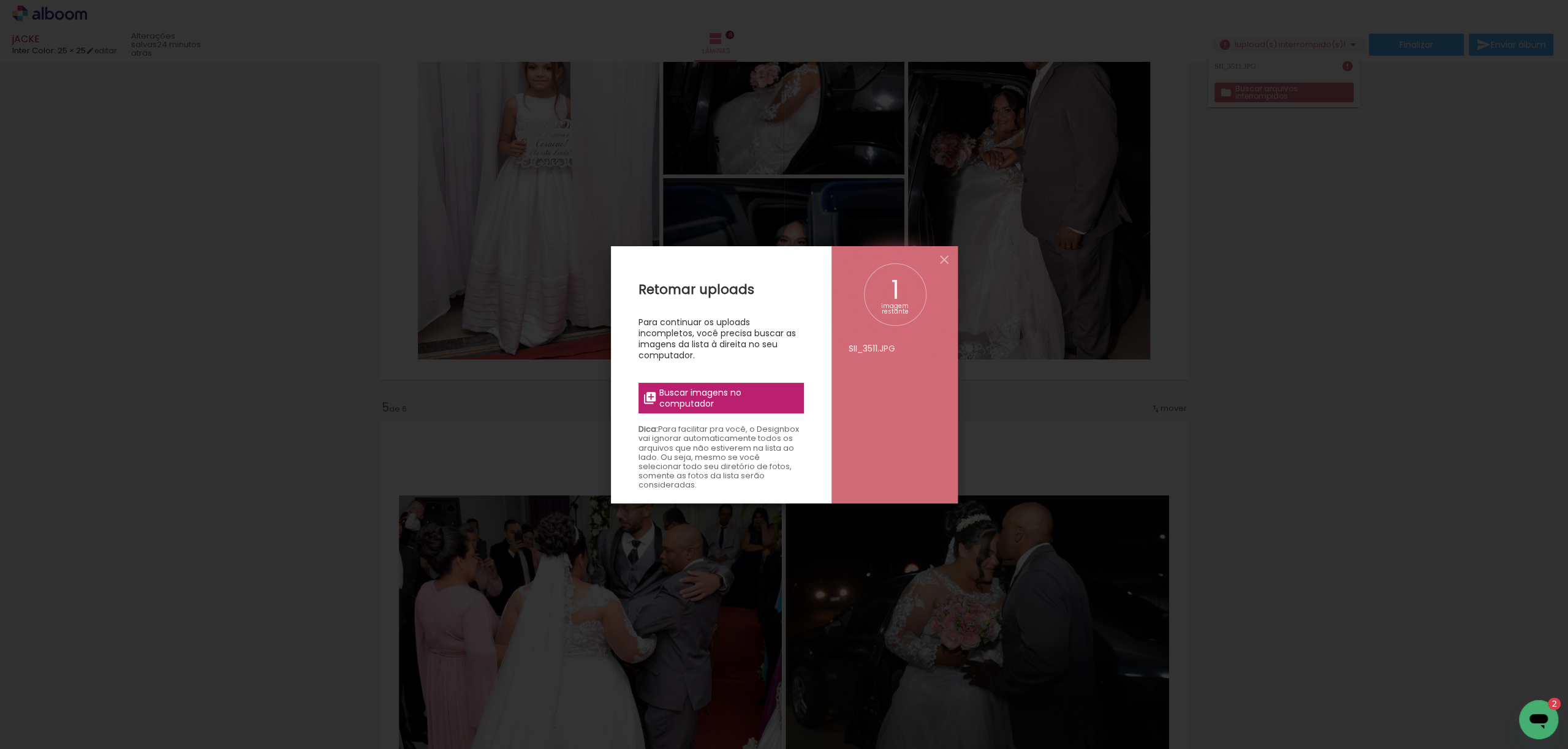
click at [748, 392] on span "Buscar imagens no computador" at bounding box center [727, 398] width 136 height 22
click at [0, 0] on input "file" at bounding box center [0, 0] width 0 height 0
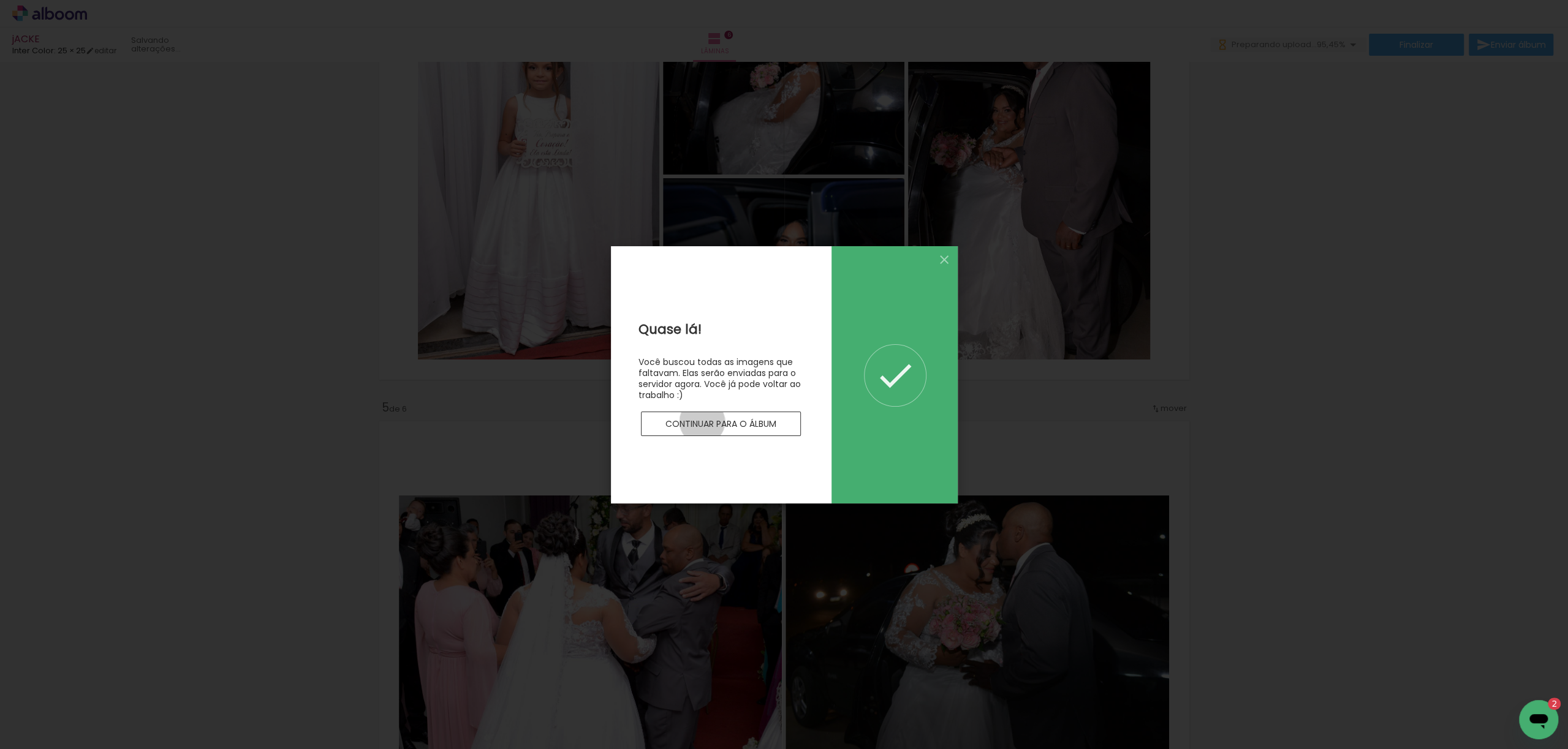
click at [0, 0] on slot "Continuar para o álbum" at bounding box center [0, 0] width 0 height 0
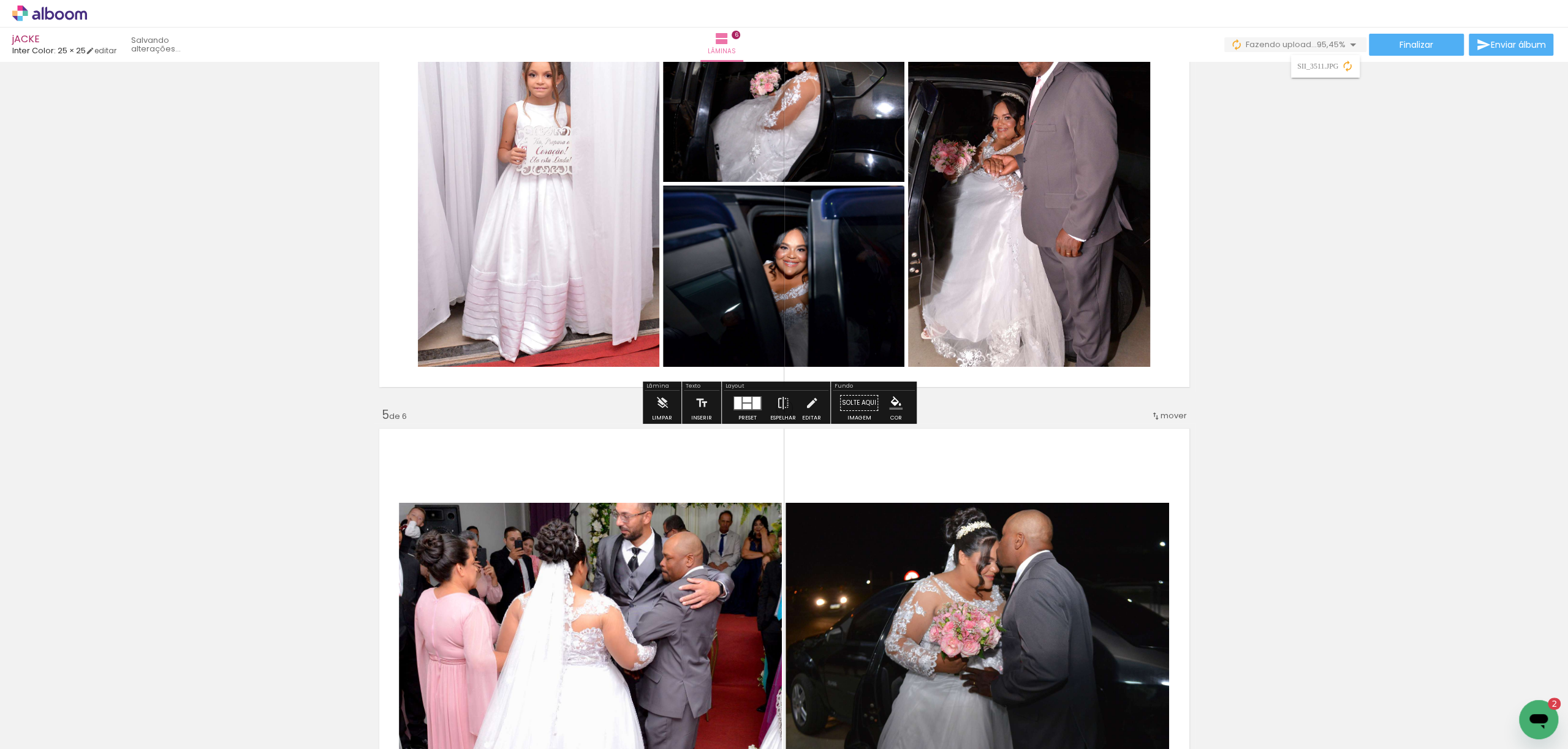
scroll to position [1633, 0]
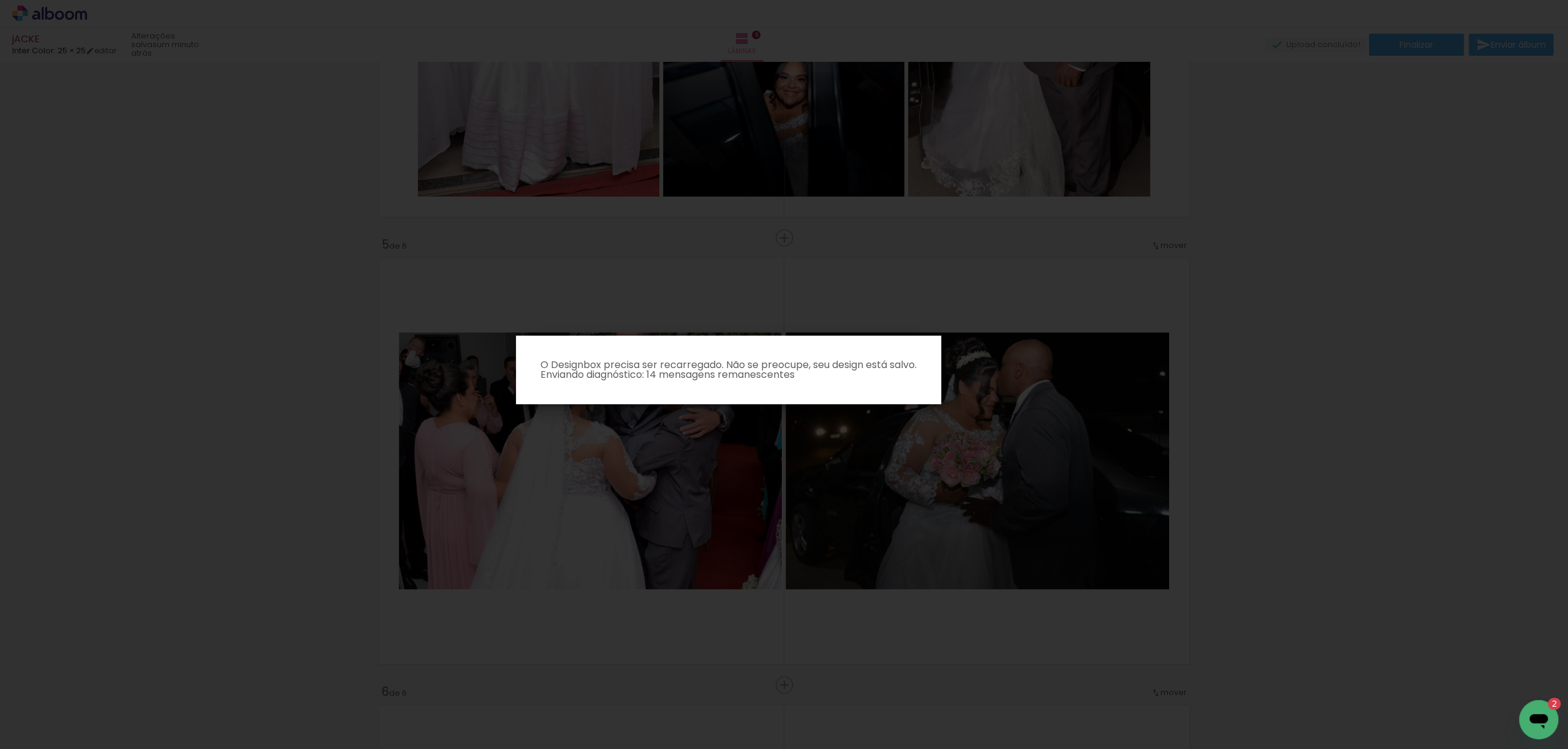
click at [1536, 717] on icon "Abrir janela de mensagens, 2 mensagens não lidas" at bounding box center [1538, 722] width 18 height 15
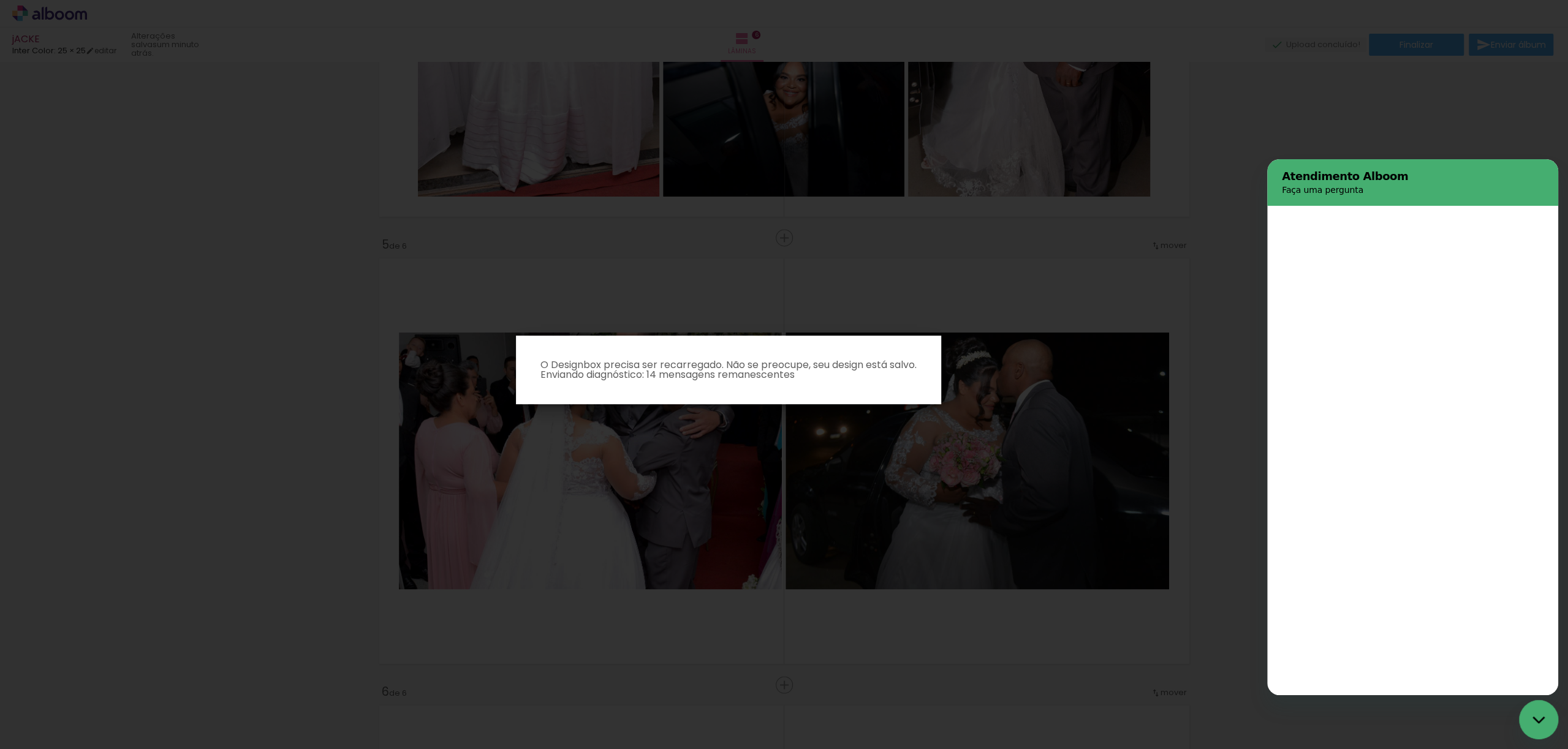
scroll to position [0, 0]
click at [1311, 250] on div at bounding box center [1412, 451] width 291 height 490
click at [1337, 196] on p "Faça uma pergunta" at bounding box center [1416, 190] width 269 height 12
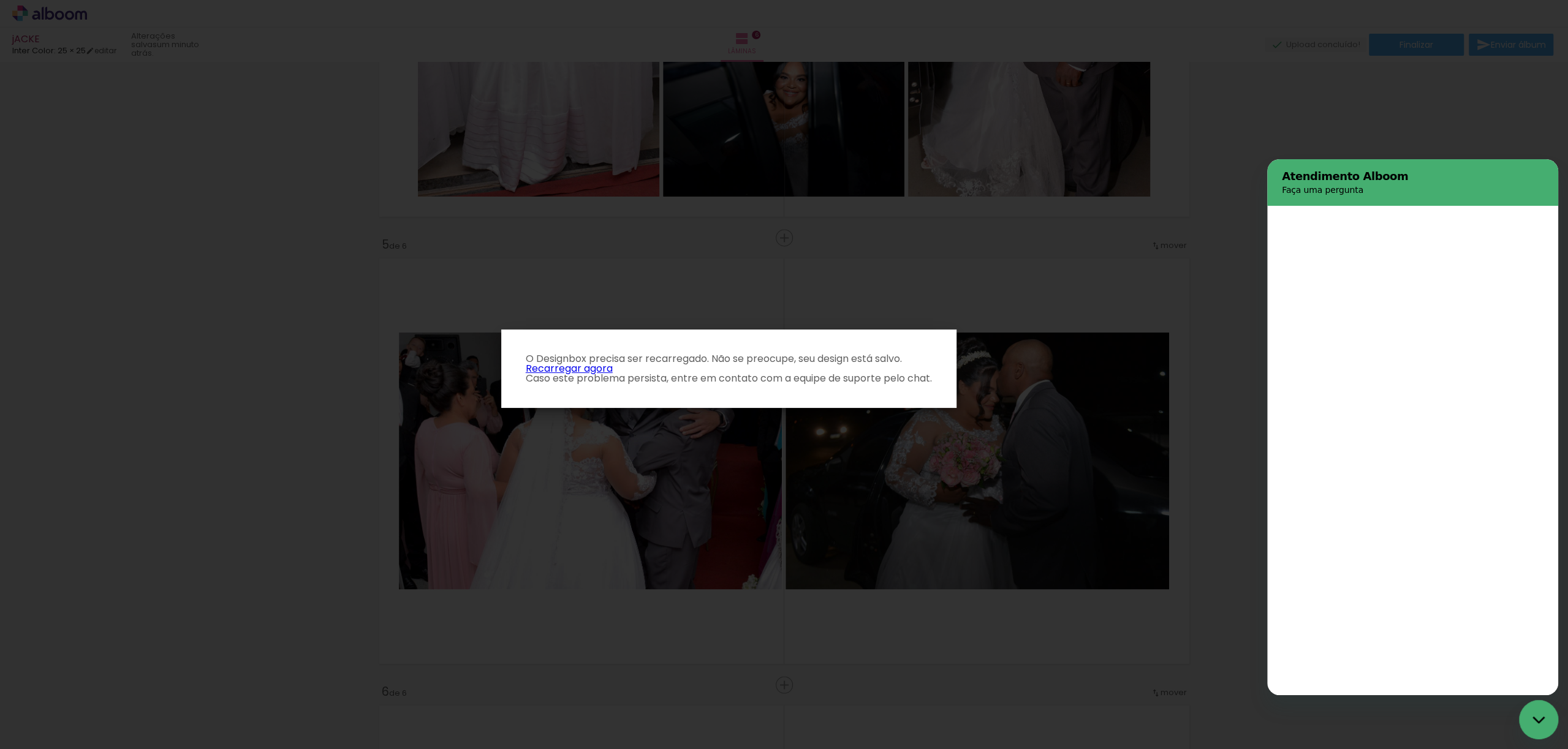
click at [584, 375] on link "Recarregar agora" at bounding box center [569, 368] width 87 height 14
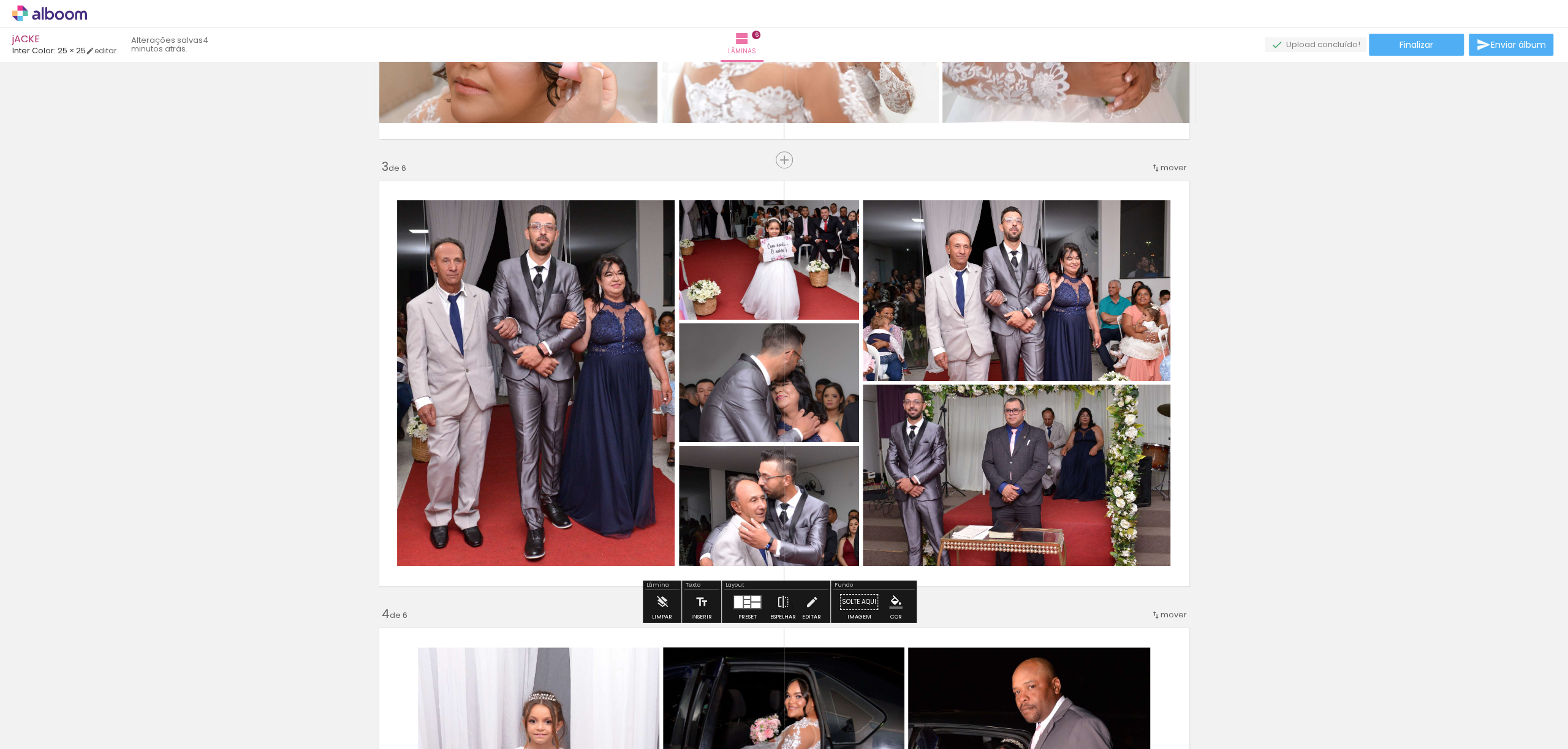
scroll to position [1061, 0]
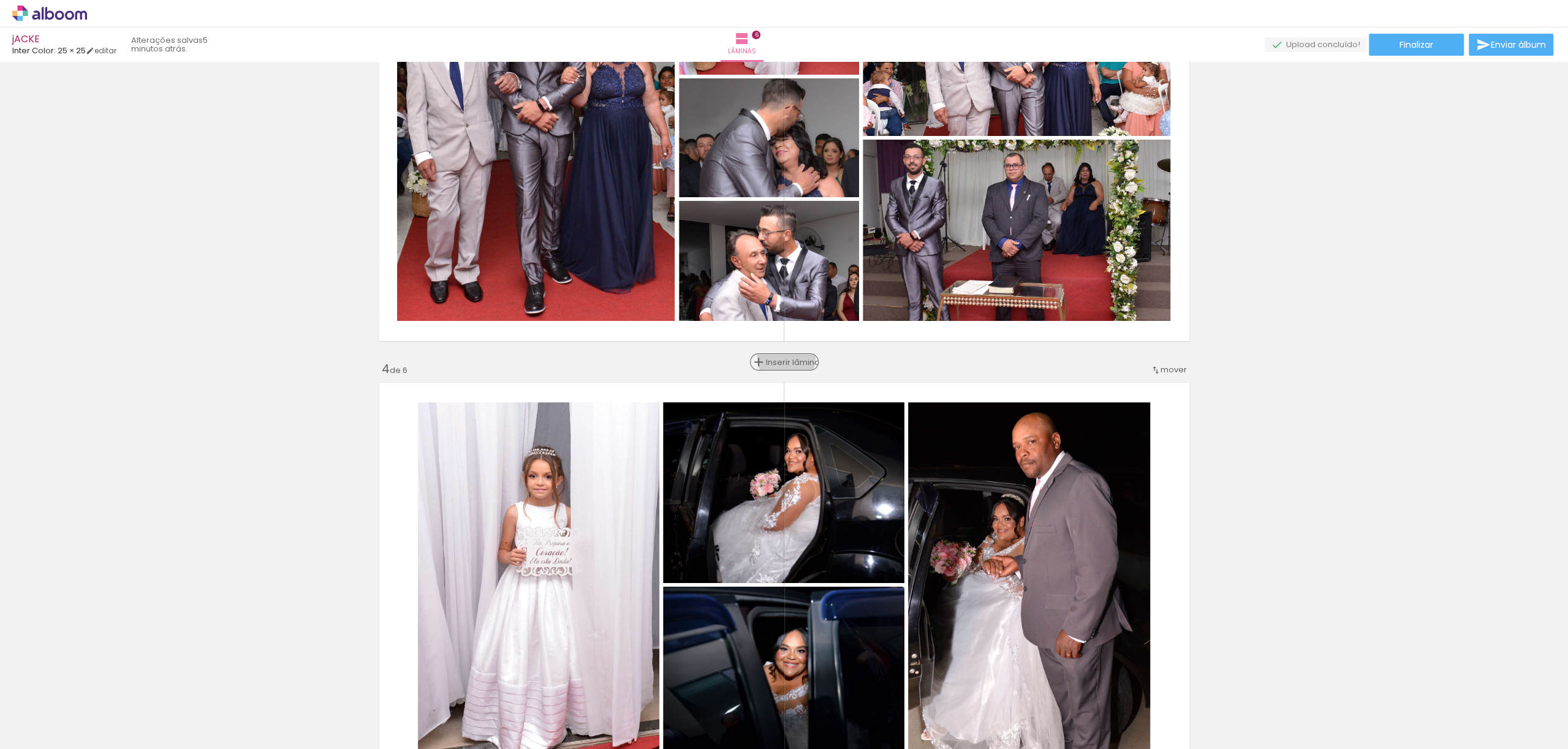
click at [779, 358] on span "Inserir lâmina" at bounding box center [789, 362] width 48 height 8
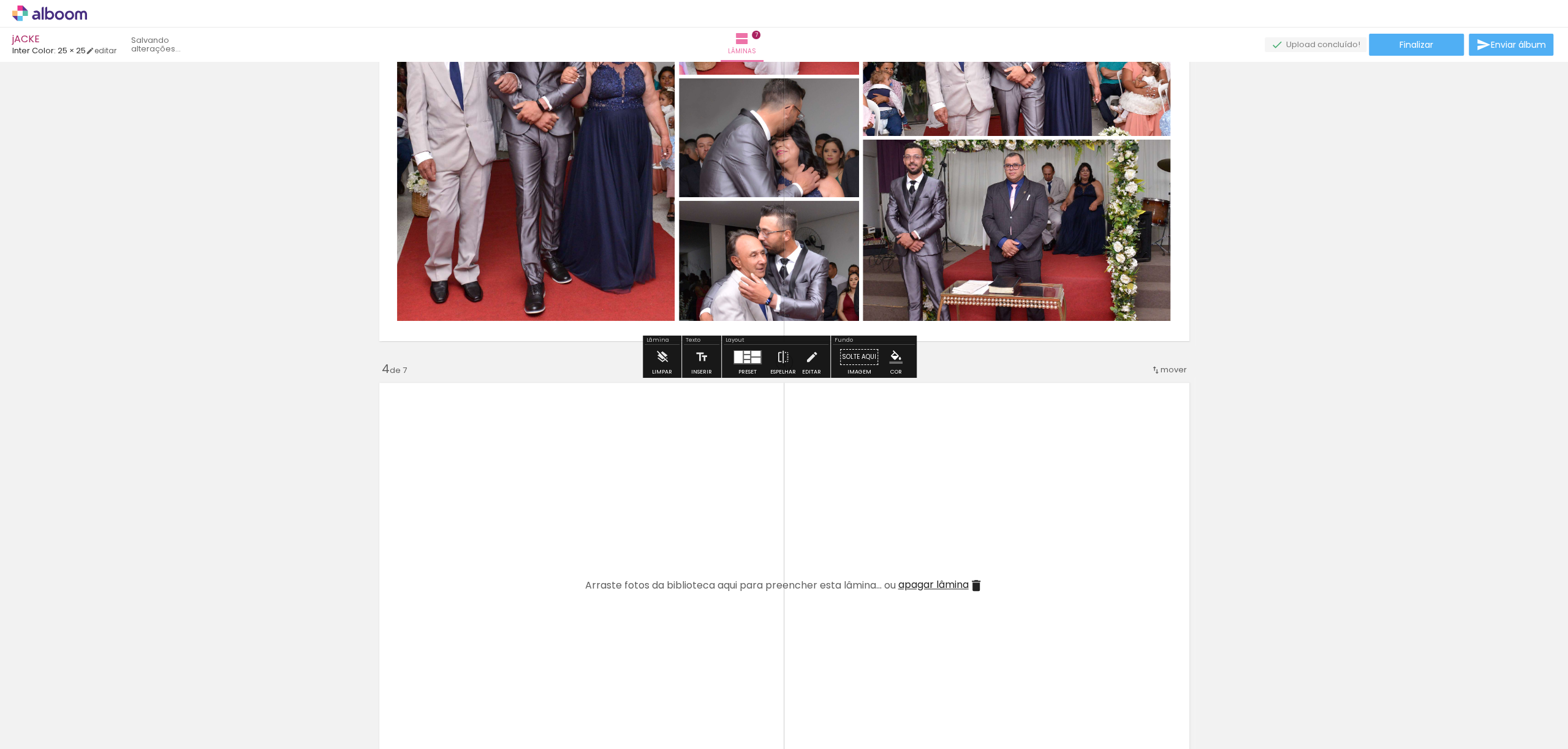
scroll to position [898, 0]
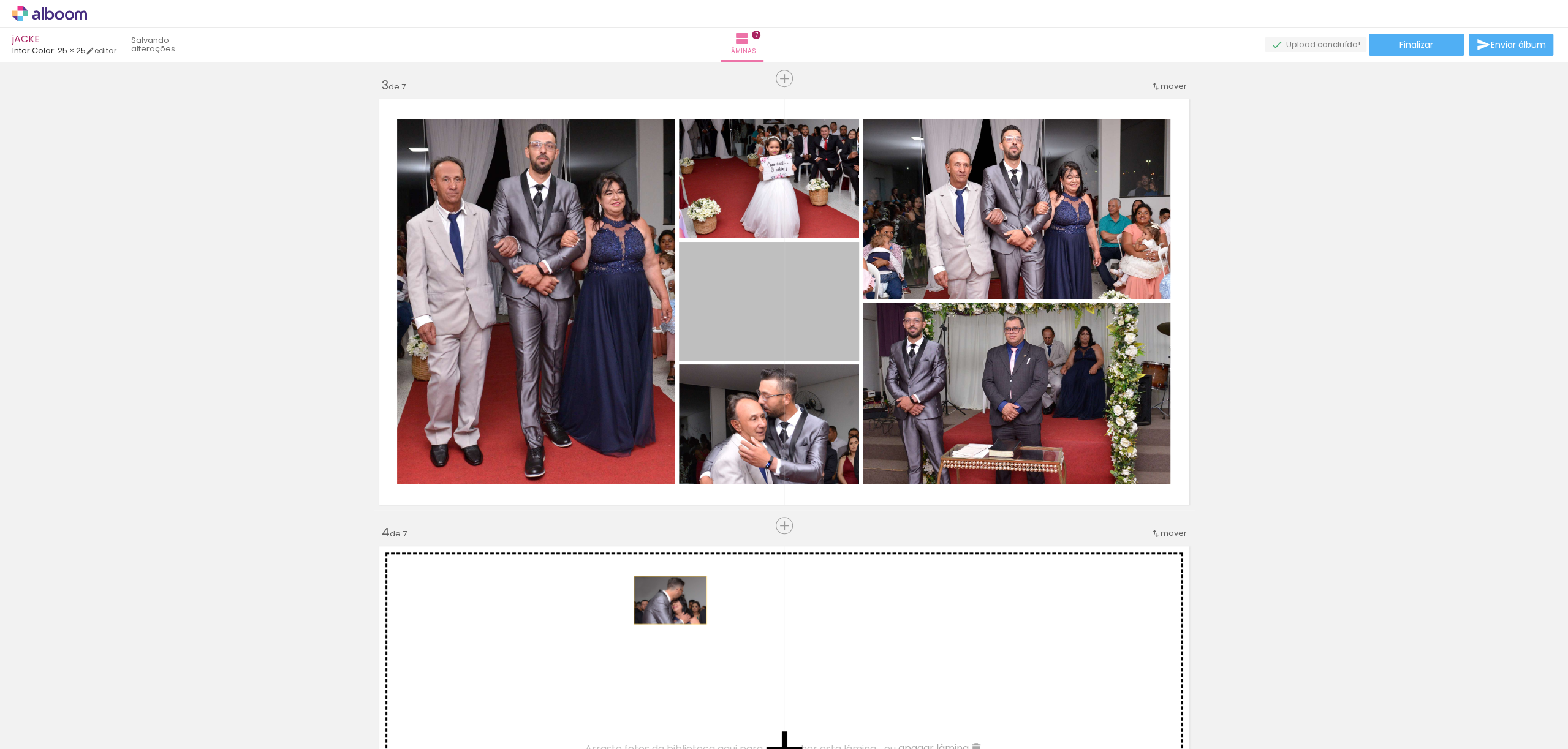
drag, startPoint x: 772, startPoint y: 309, endPoint x: 663, endPoint y: 599, distance: 309.8
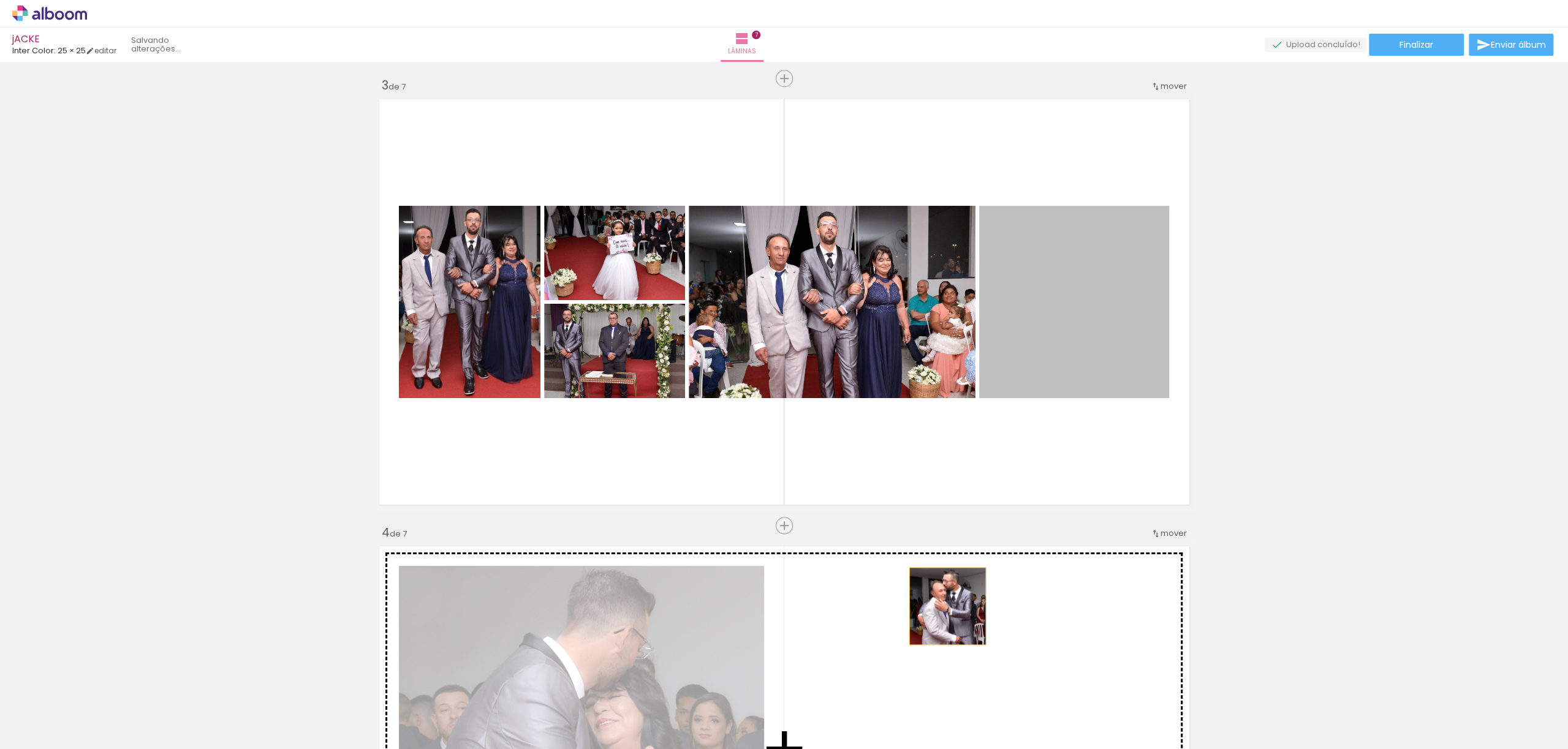
drag, startPoint x: 1061, startPoint y: 298, endPoint x: 941, endPoint y: 607, distance: 331.5
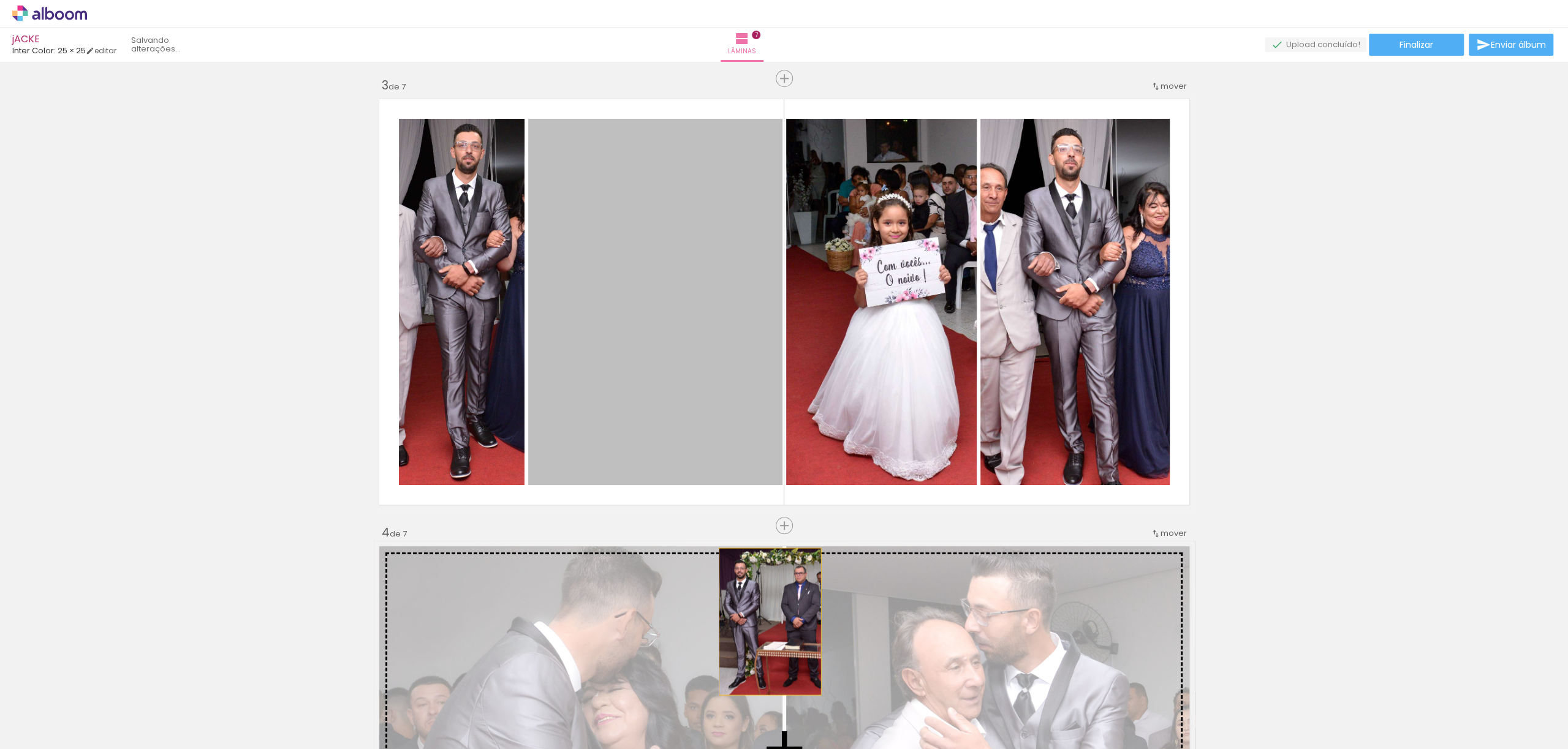
drag, startPoint x: 657, startPoint y: 294, endPoint x: 763, endPoint y: 621, distance: 343.8
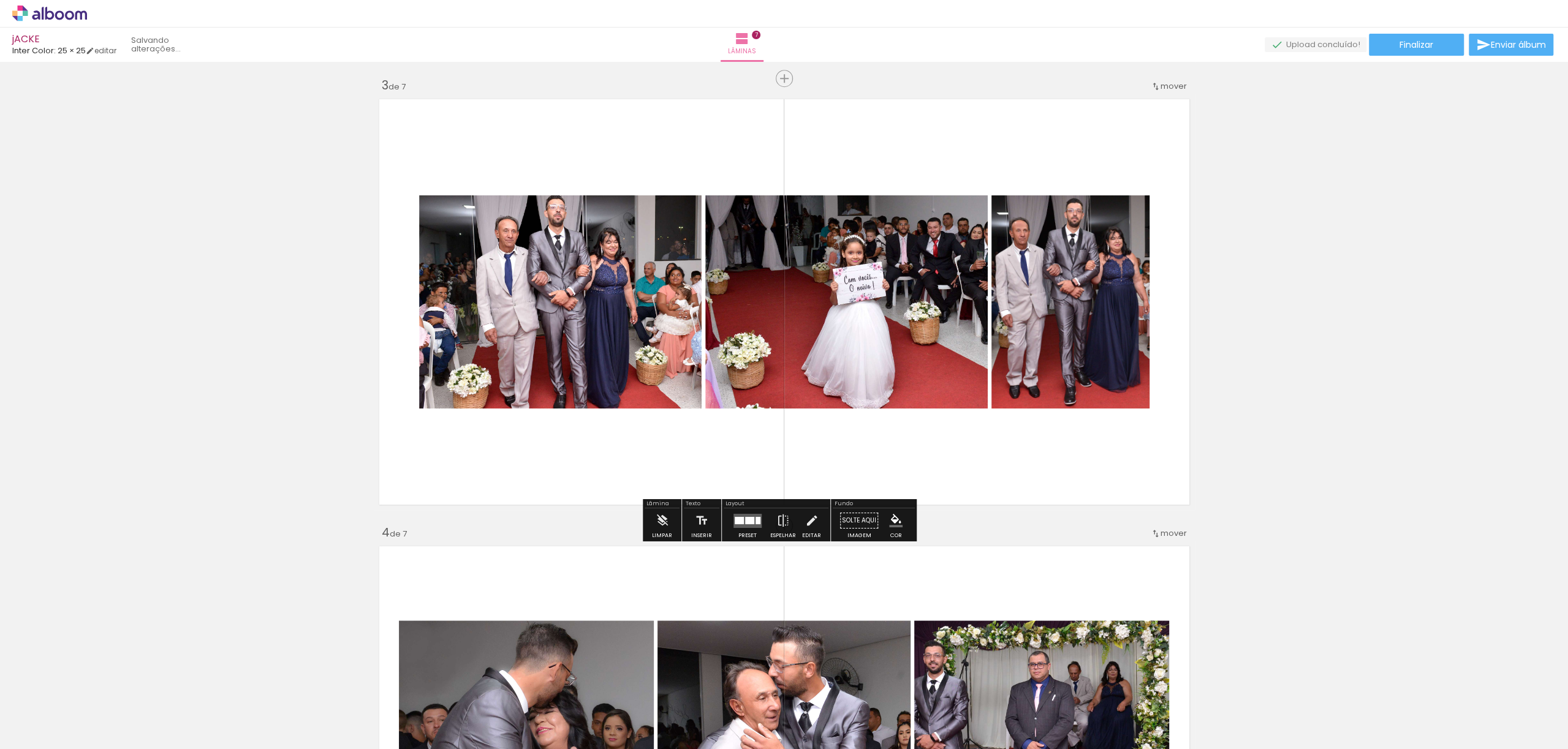
click at [750, 514] on quentale-layouter at bounding box center [747, 520] width 28 height 14
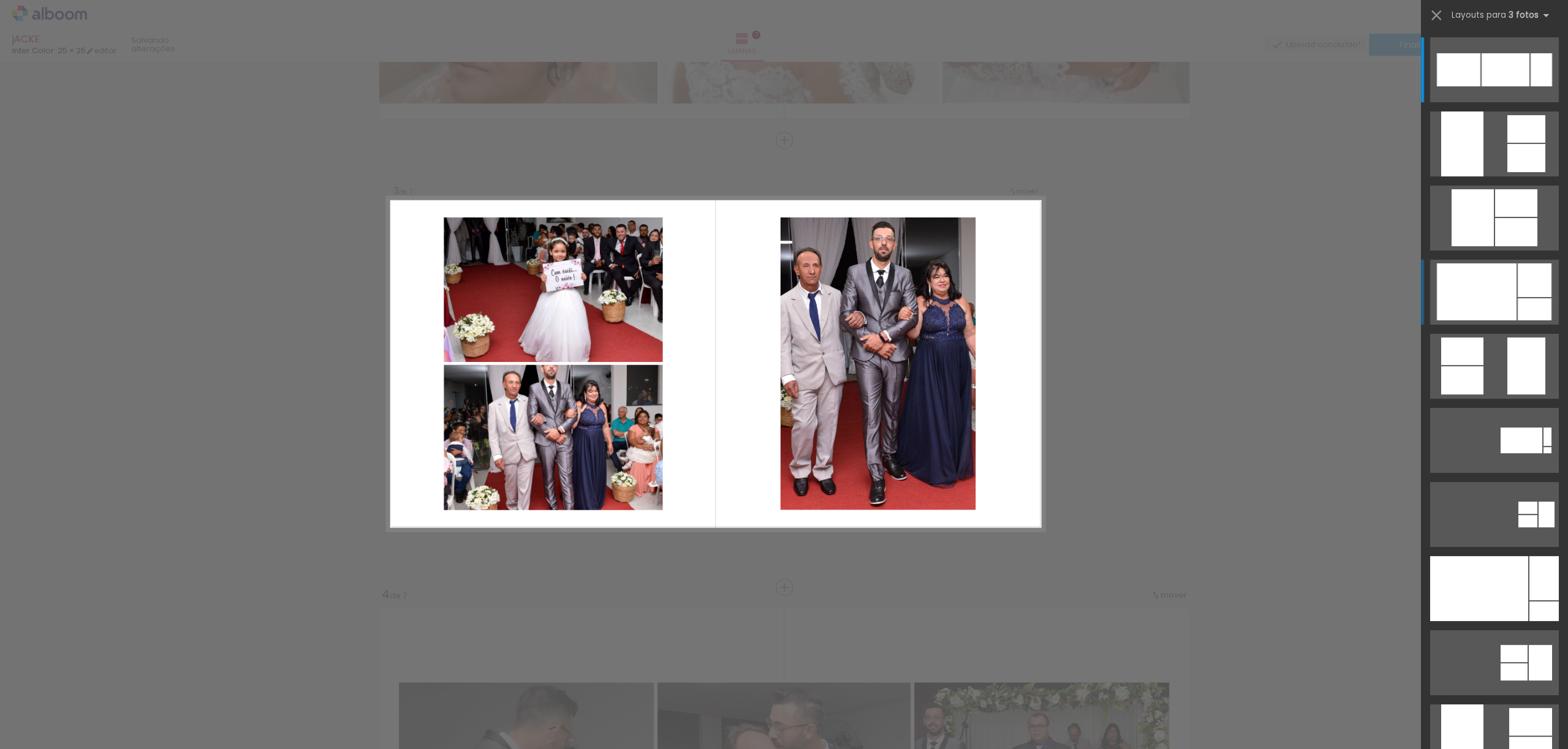
scroll to position [833, 0]
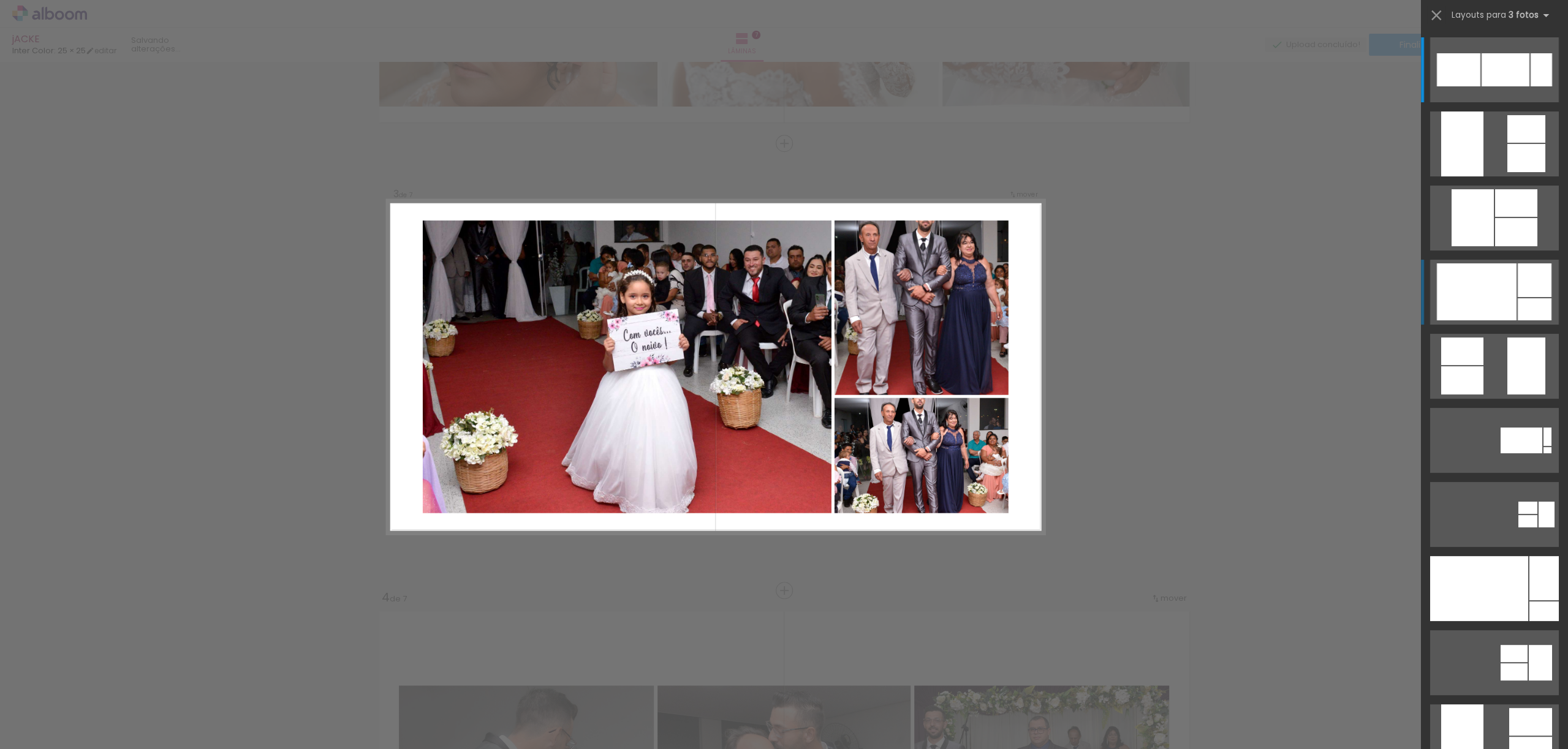
click at [1478, 293] on div at bounding box center [1476, 292] width 80 height 57
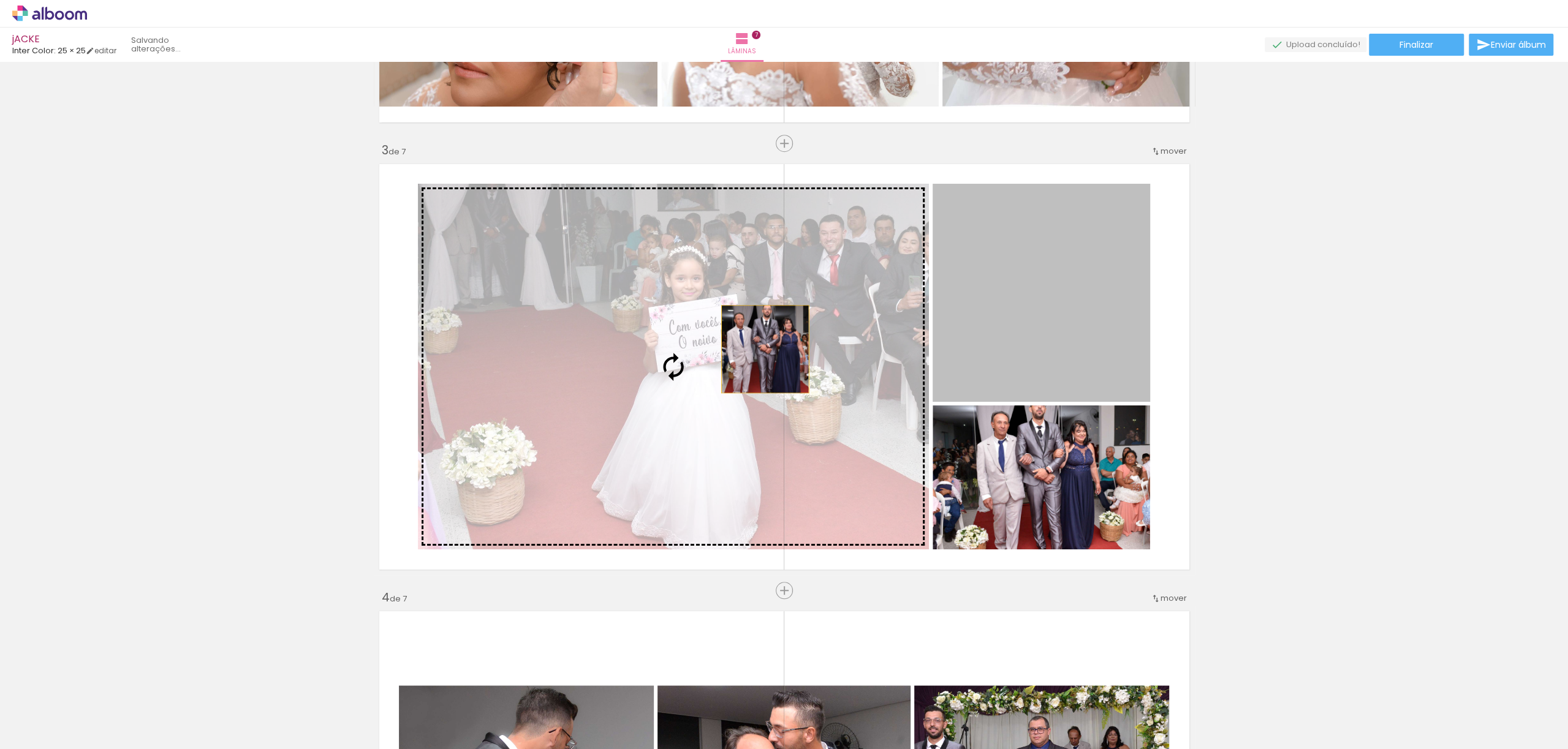
drag, startPoint x: 1001, startPoint y: 318, endPoint x: 751, endPoint y: 352, distance: 252.3
click at [0, 0] on slot at bounding box center [0, 0] width 0 height 0
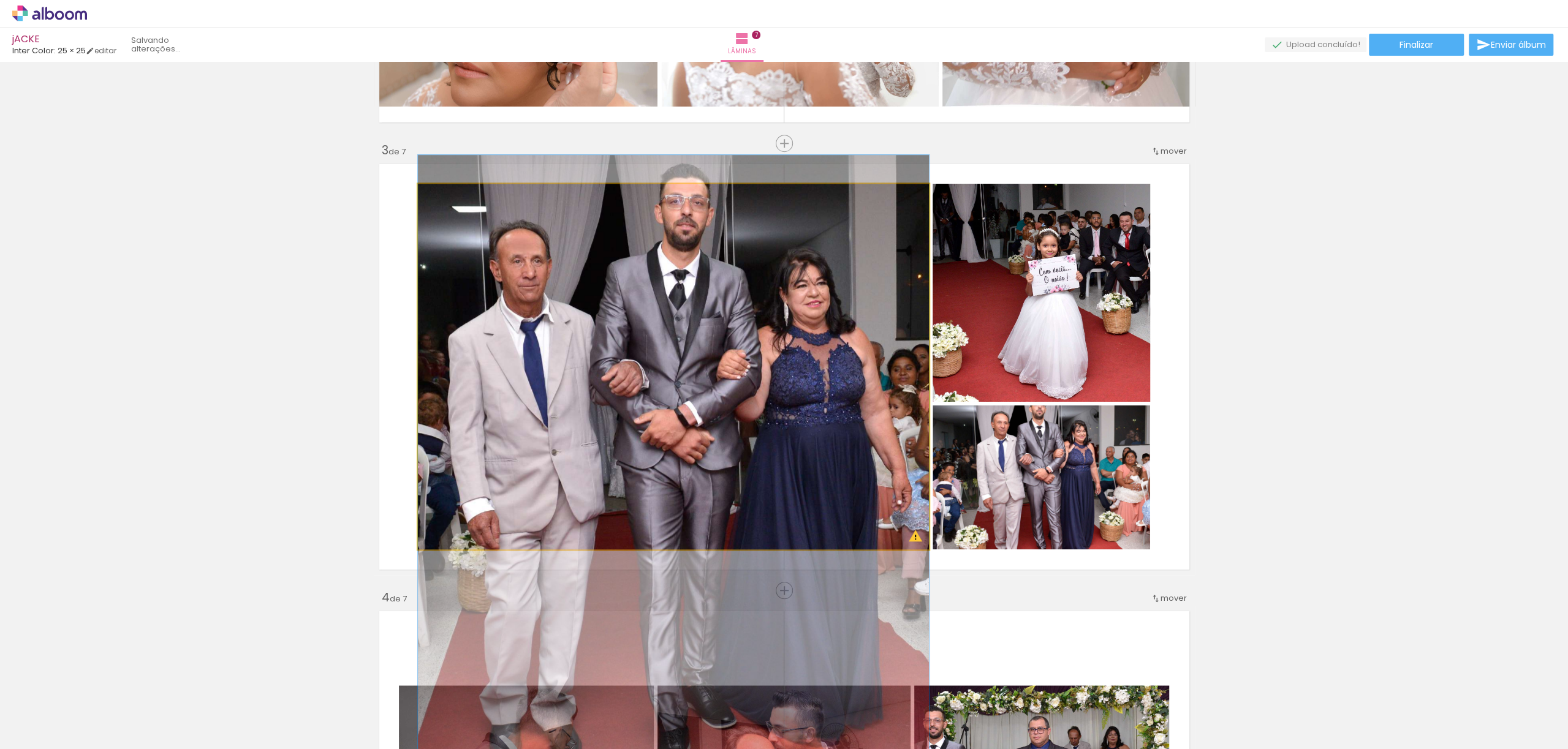
scroll to position [0, 0]
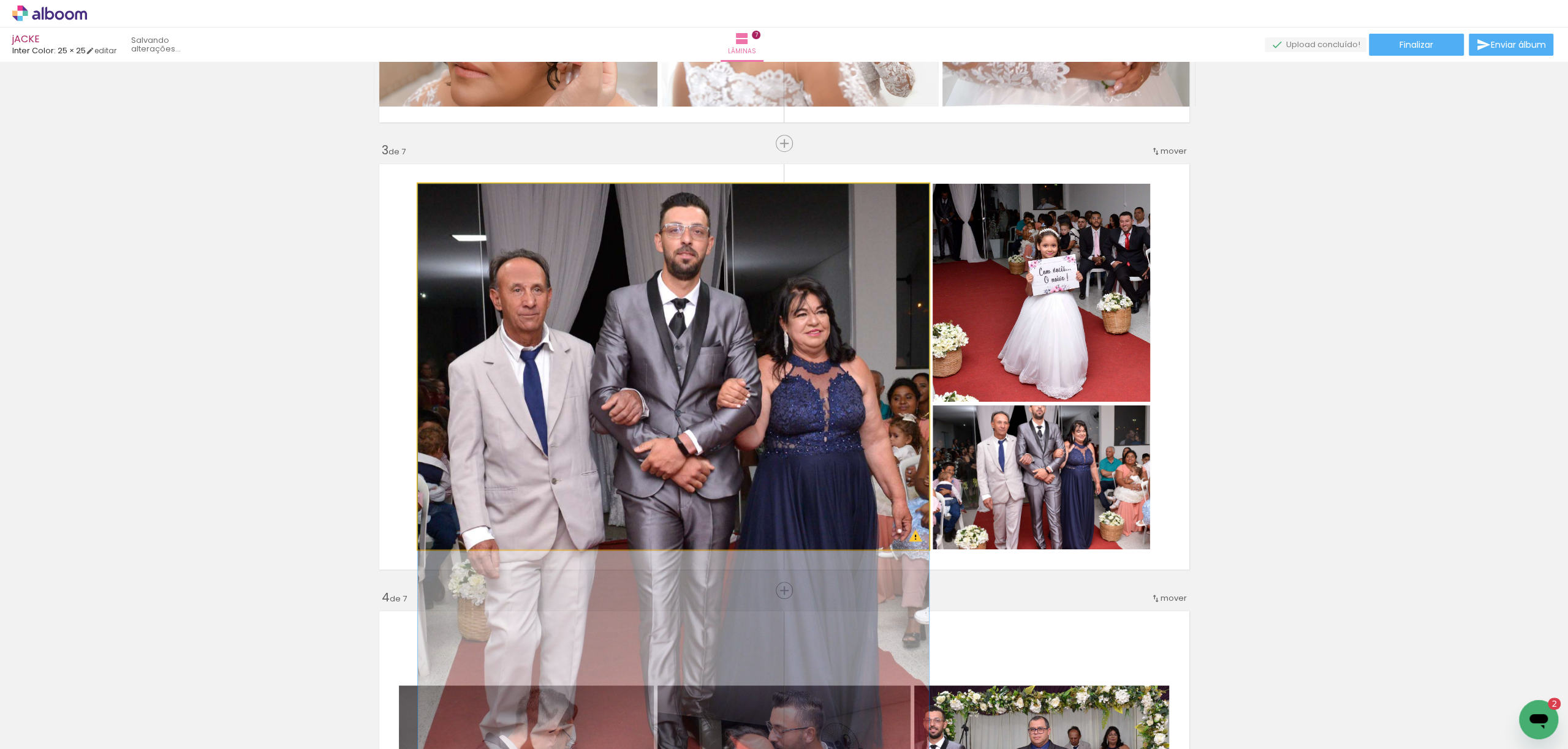
drag, startPoint x: 737, startPoint y: 329, endPoint x: 711, endPoint y: 468, distance: 141.4
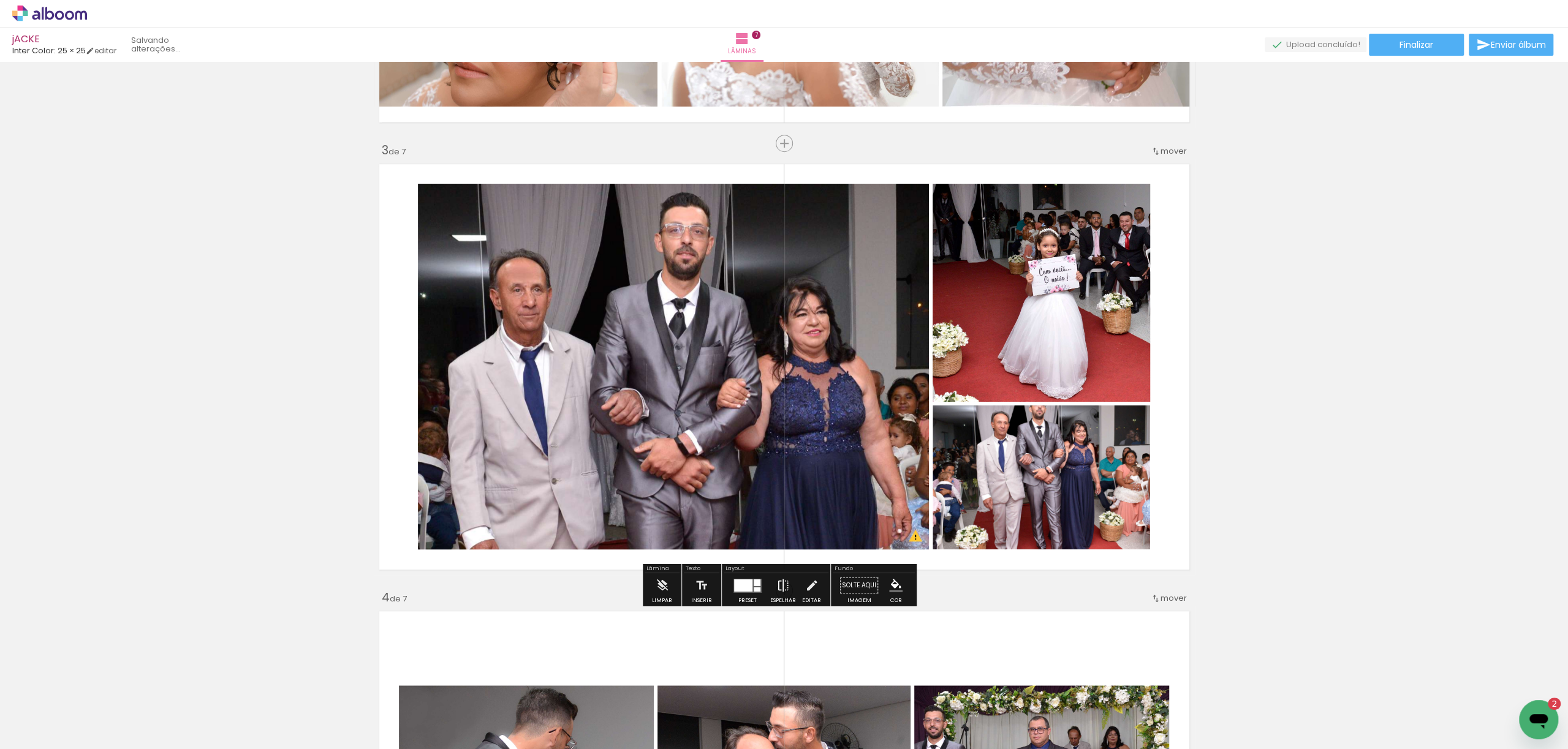
click at [778, 588] on iron-icon at bounding box center [783, 585] width 13 height 24
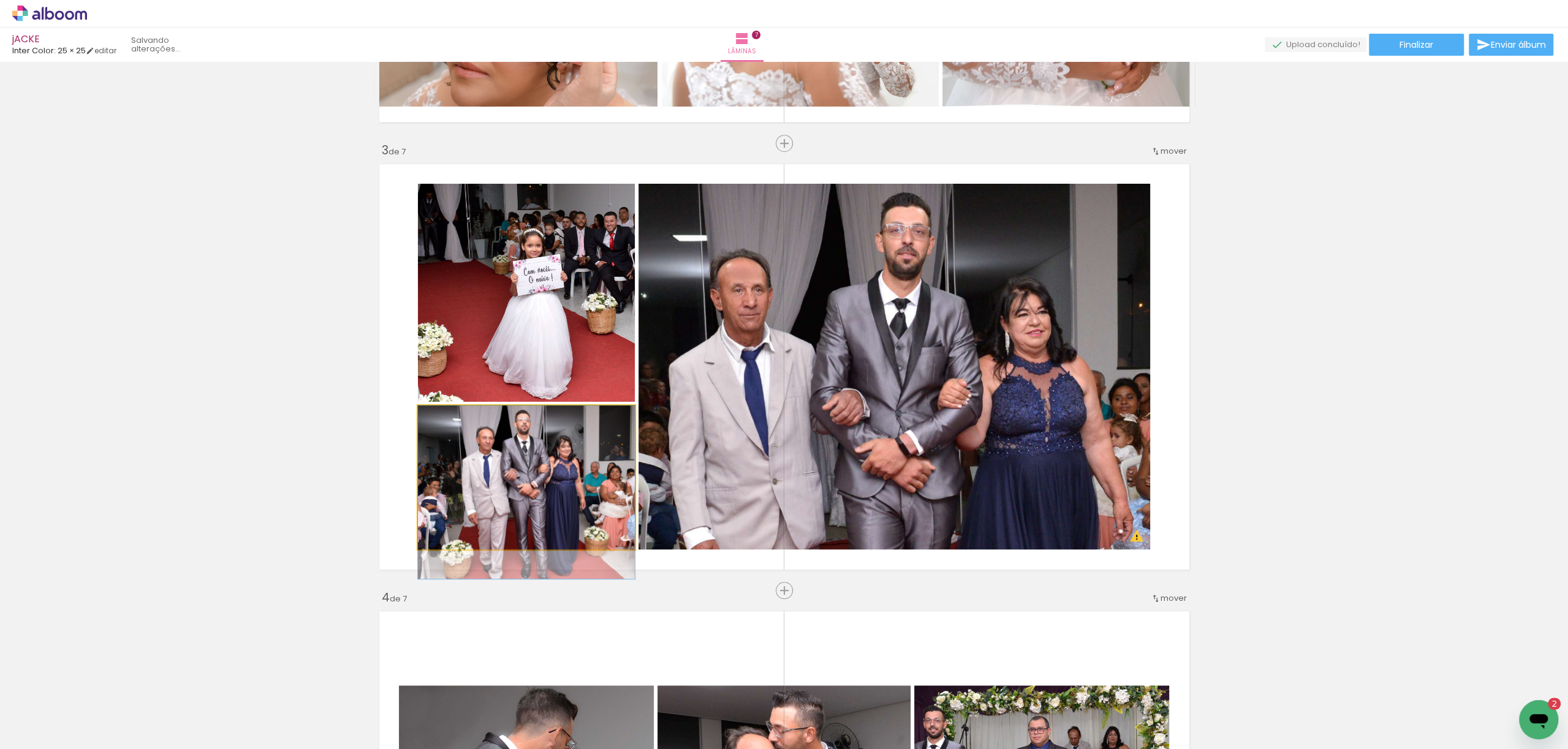
drag, startPoint x: 538, startPoint y: 468, endPoint x: 529, endPoint y: 498, distance: 31.3
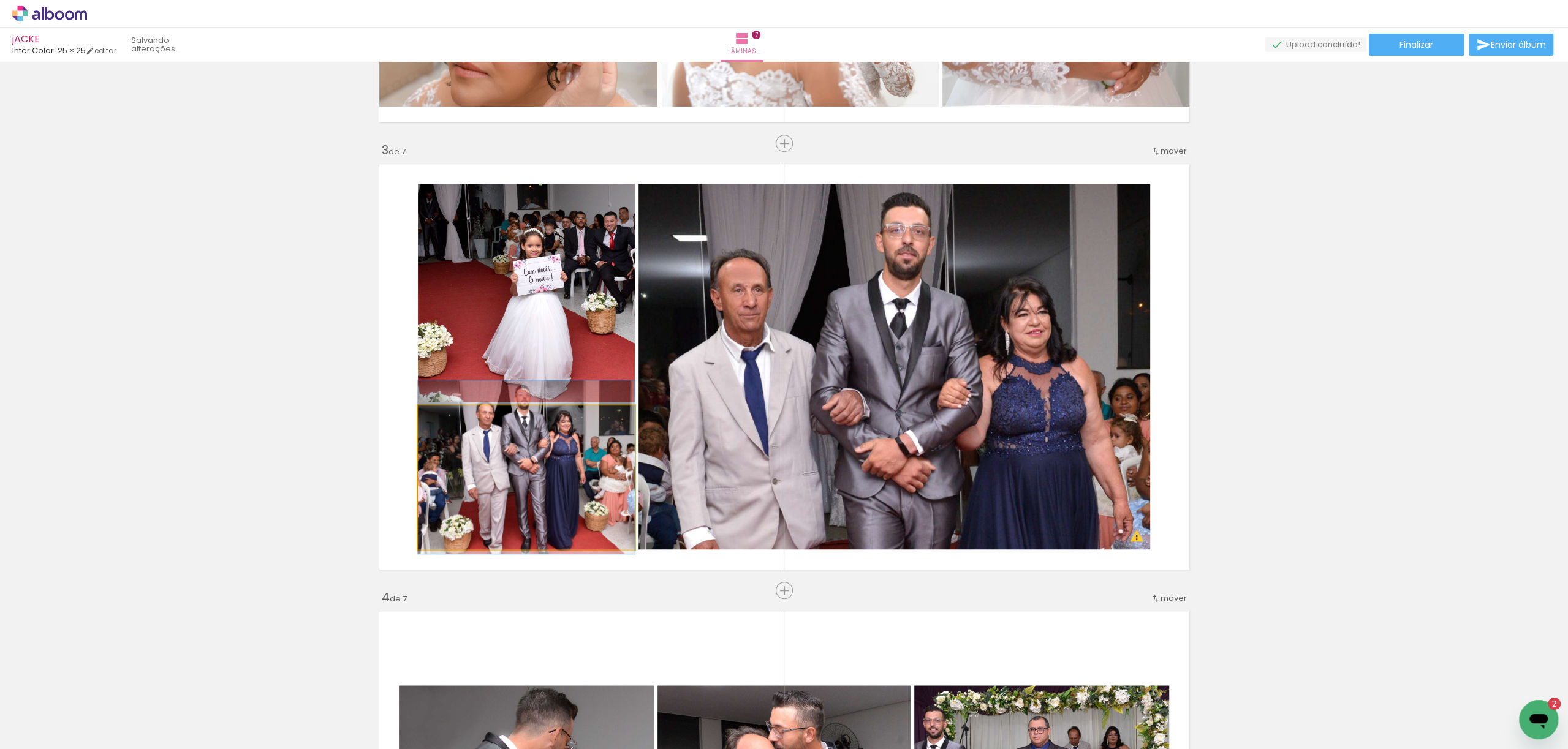
drag, startPoint x: 534, startPoint y: 500, endPoint x: 850, endPoint y: 424, distance: 325.0
click at [0, 0] on slot at bounding box center [0, 0] width 0 height 0
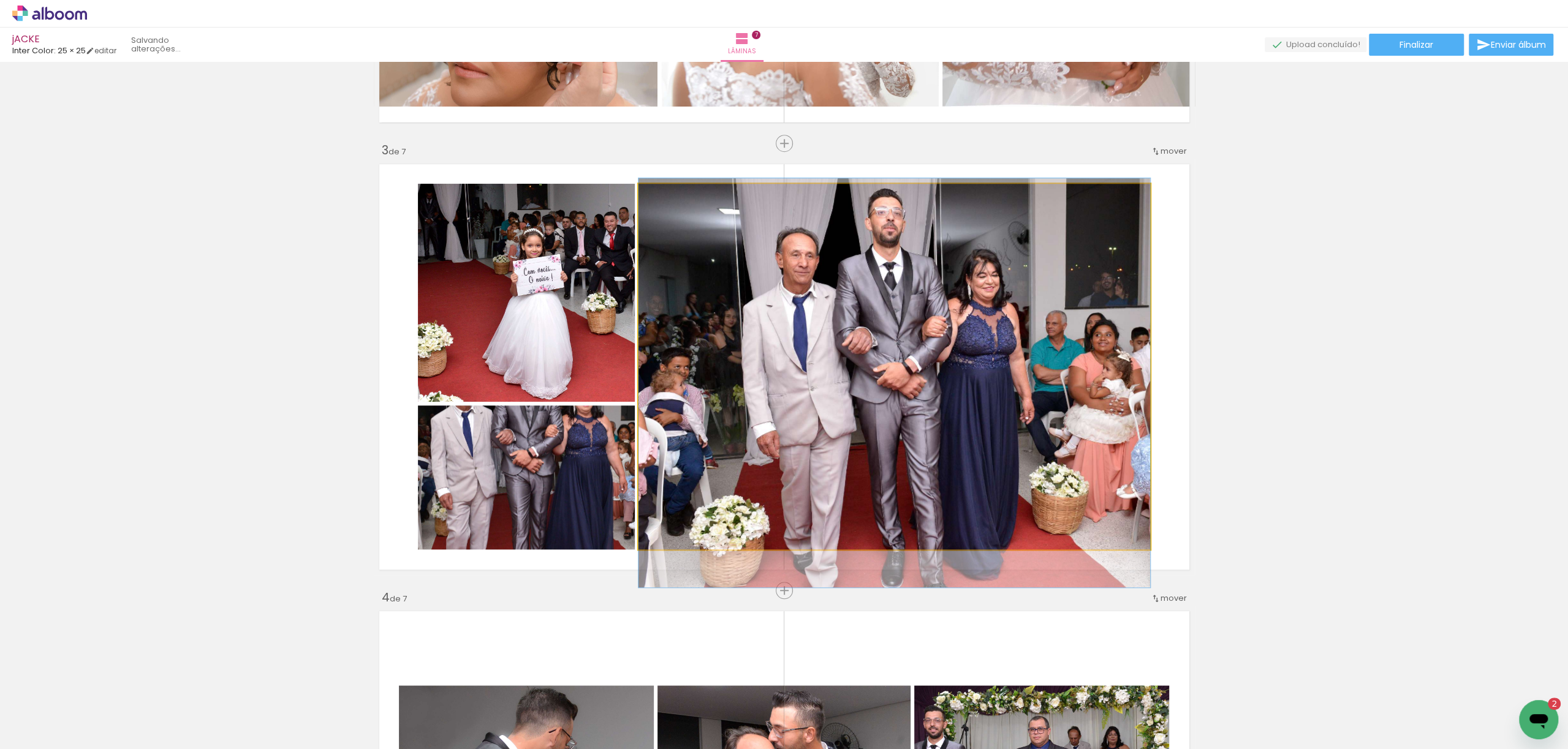
drag, startPoint x: 902, startPoint y: 366, endPoint x: 899, endPoint y: 383, distance: 17.3
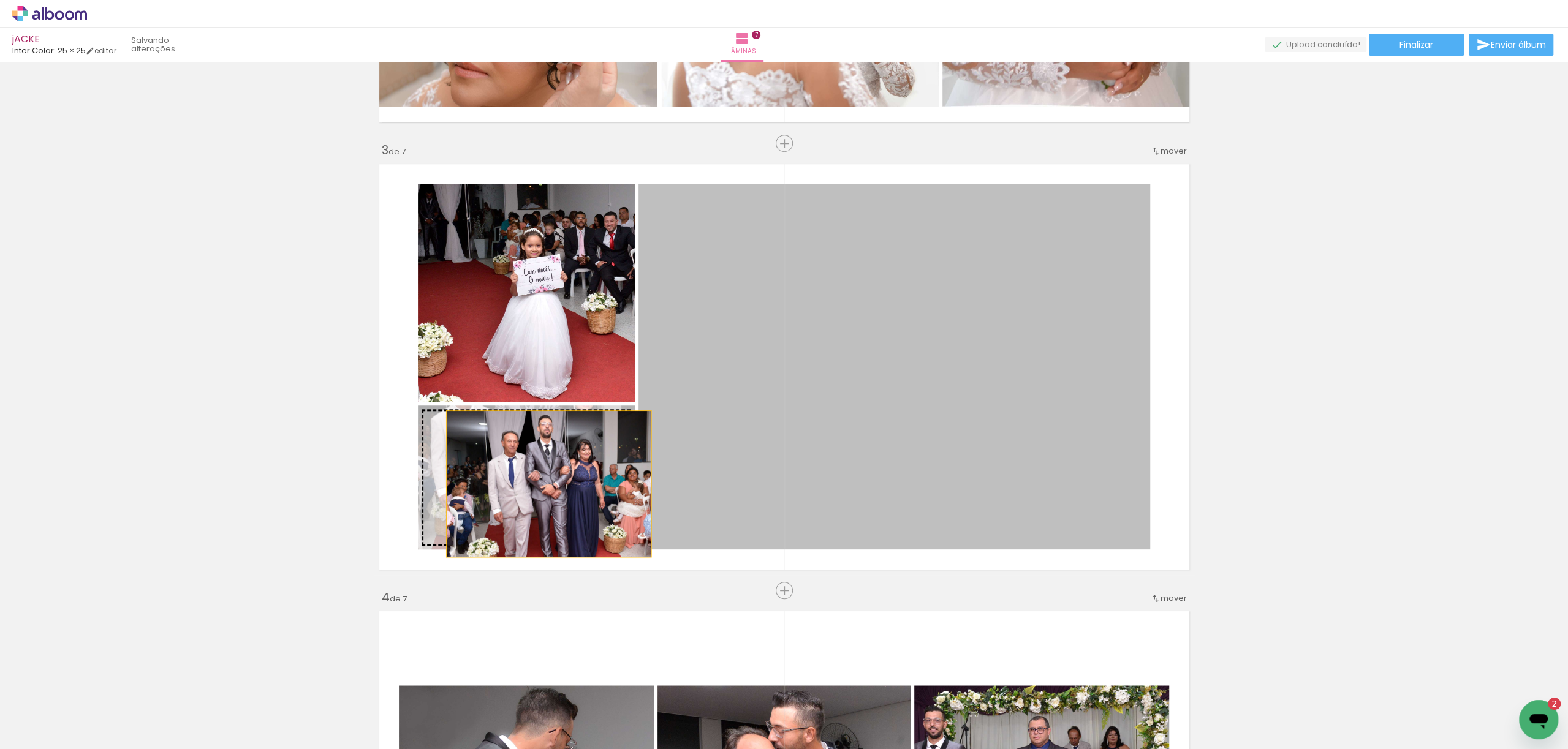
drag, startPoint x: 881, startPoint y: 412, endPoint x: 533, endPoint y: 484, distance: 355.4
click at [0, 0] on slot at bounding box center [0, 0] width 0 height 0
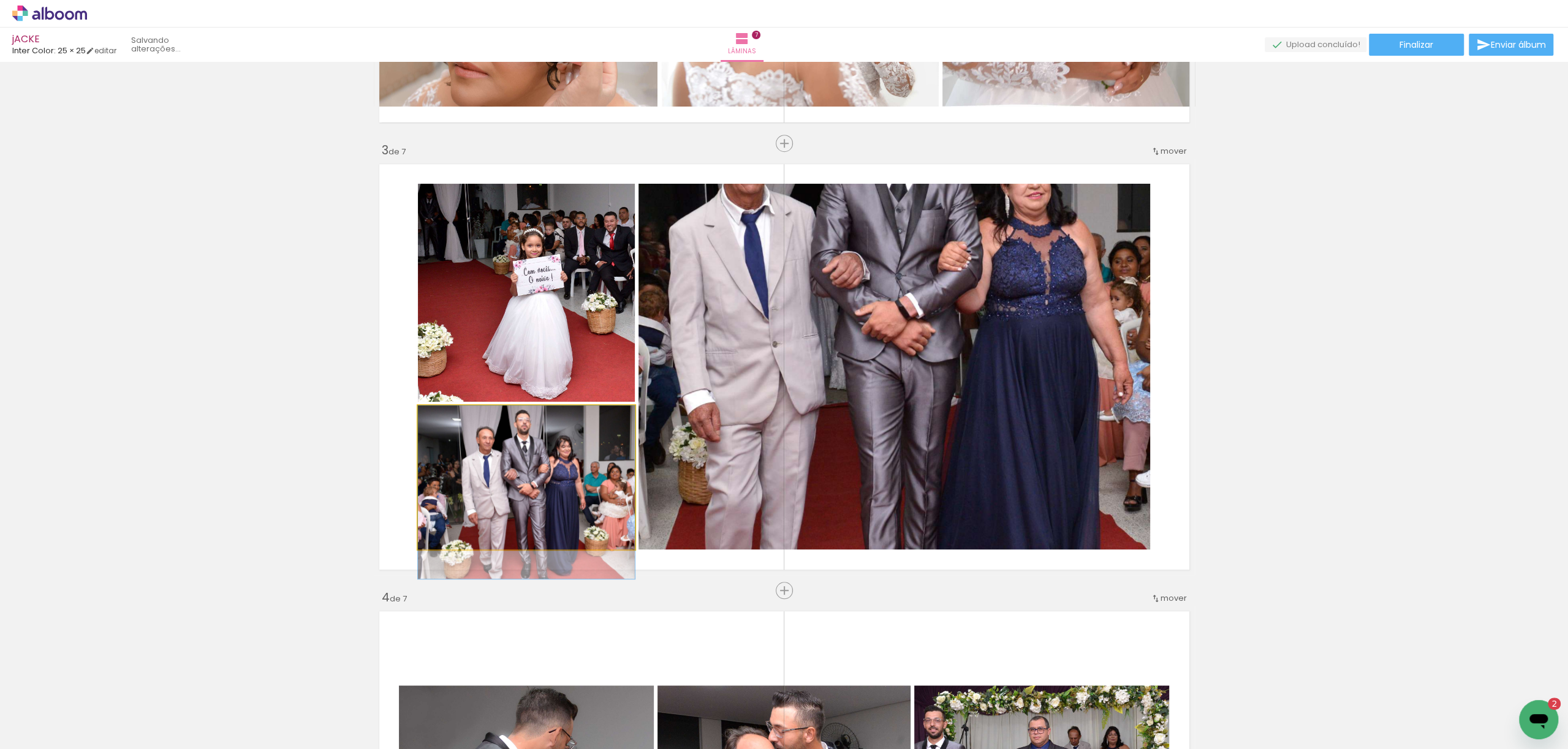
drag, startPoint x: 521, startPoint y: 475, endPoint x: 518, endPoint y: 491, distance: 16.3
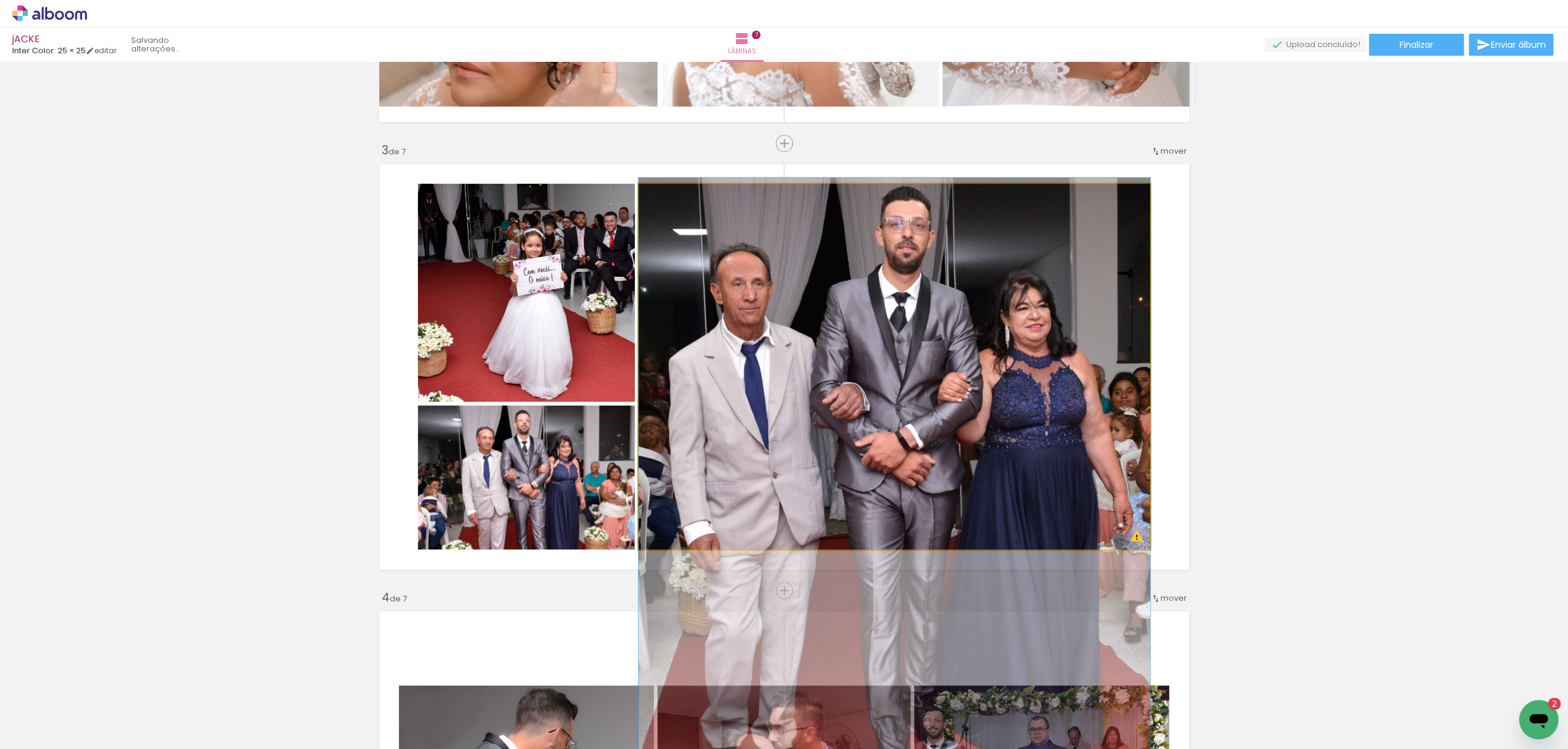
drag, startPoint x: 1006, startPoint y: 386, endPoint x: 979, endPoint y: 517, distance: 133.8
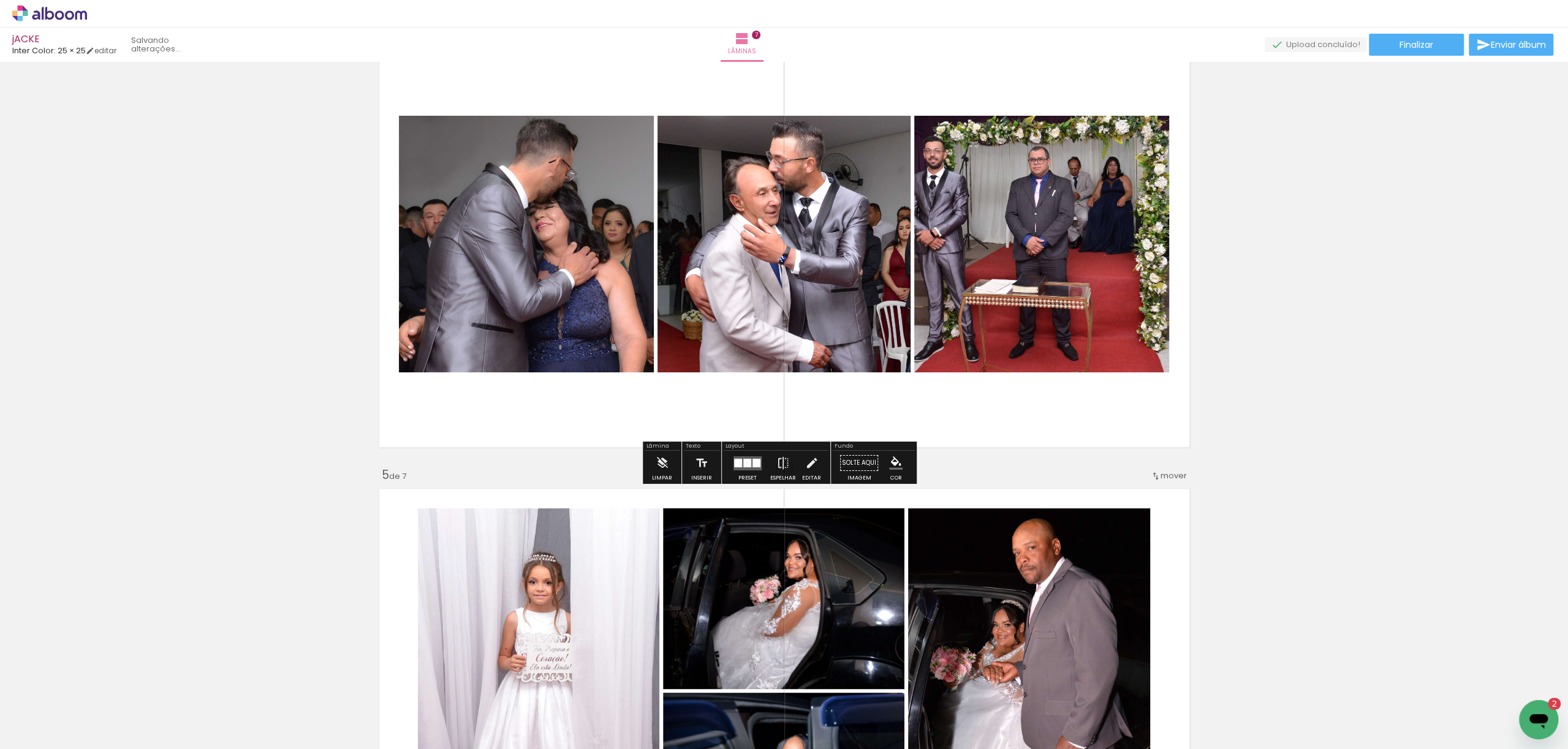
scroll to position [1405, 0]
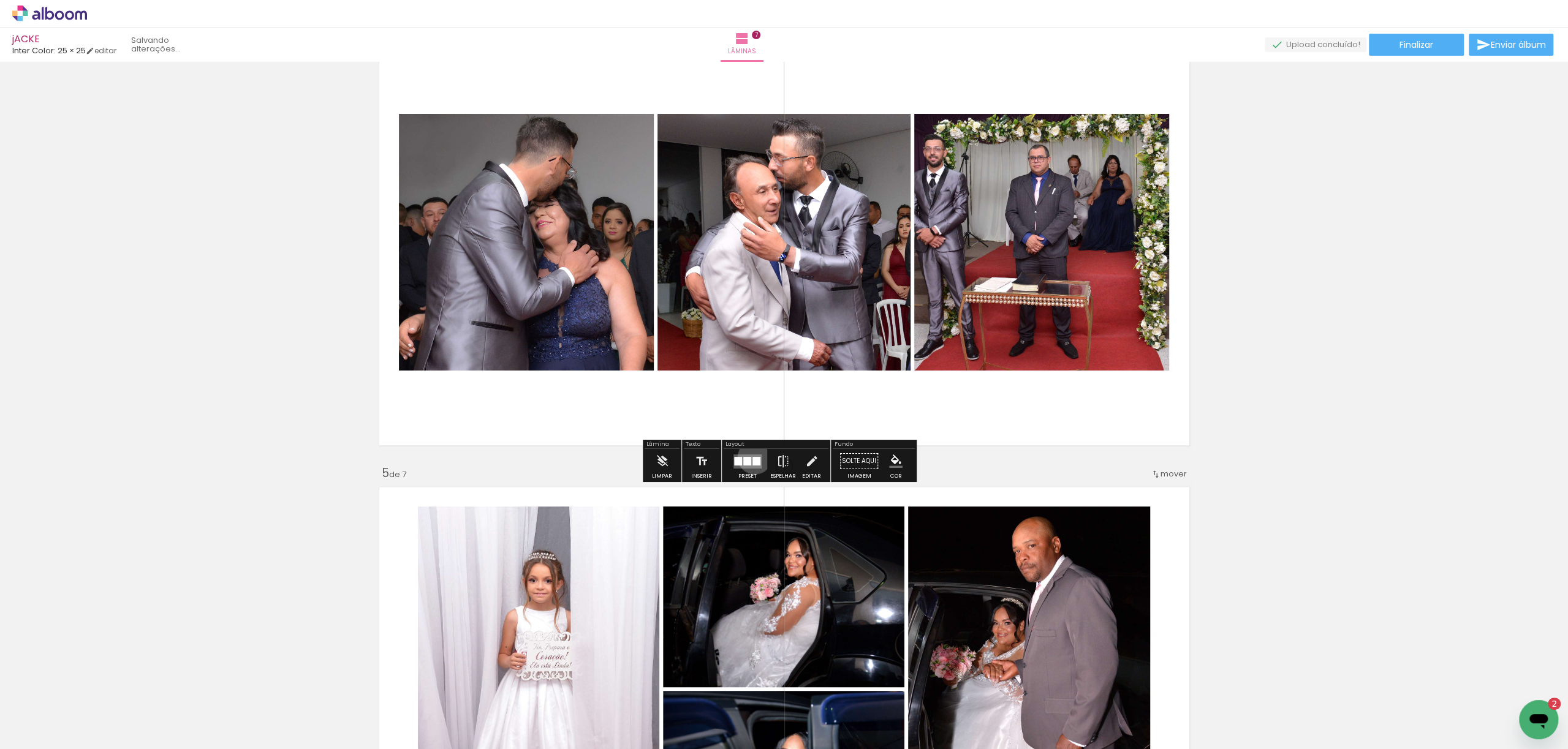
click at [752, 457] on div at bounding box center [756, 461] width 8 height 9
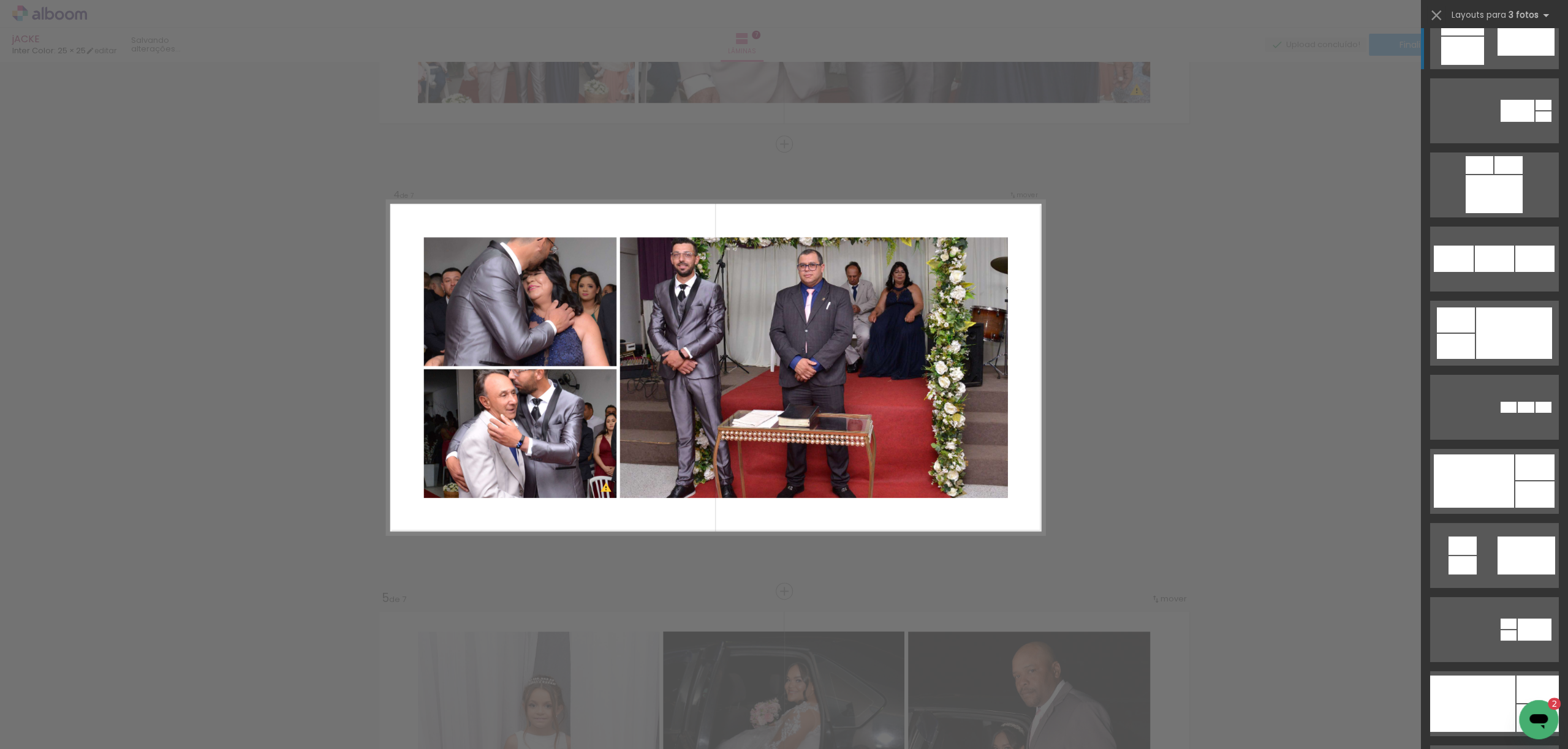
scroll to position [9310, 0]
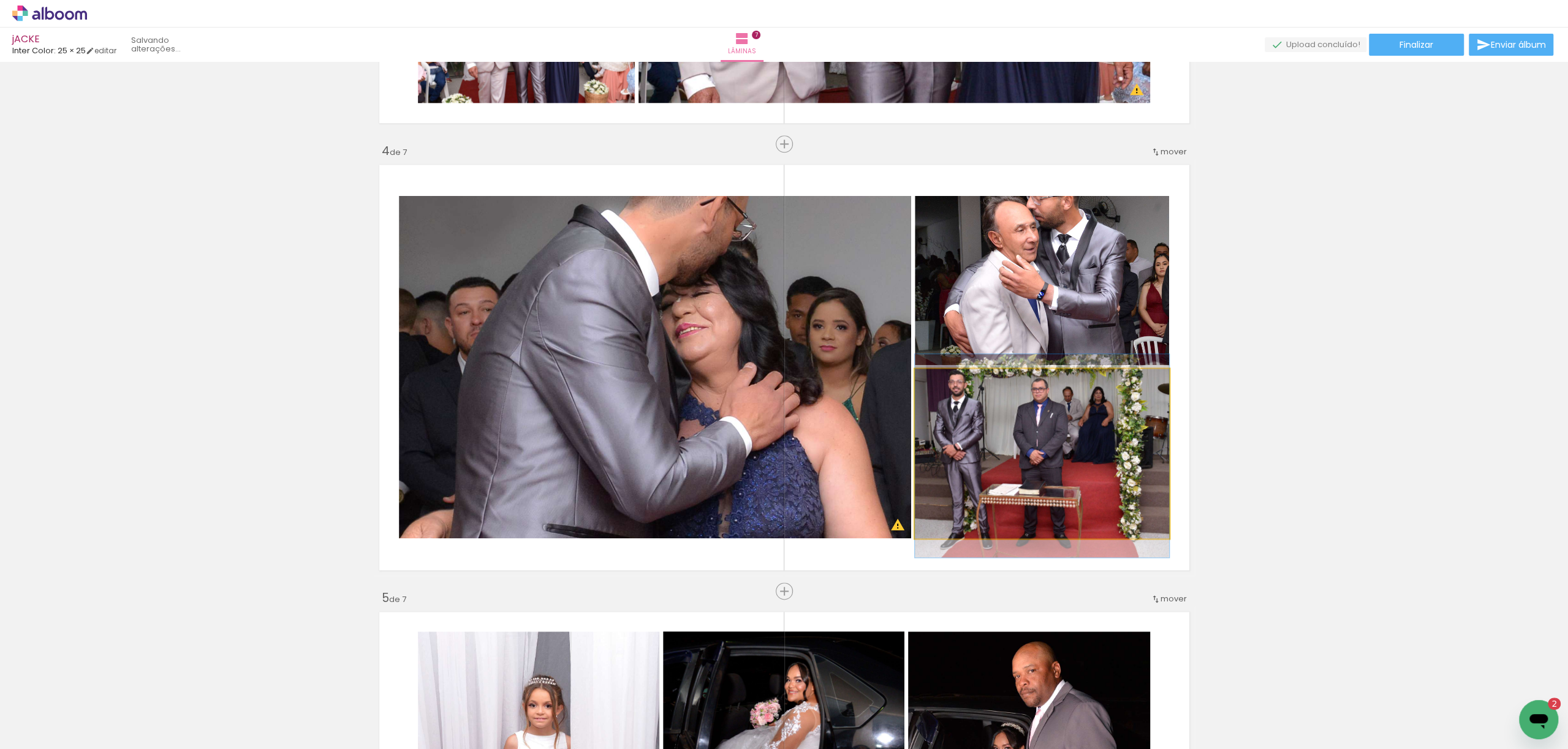
drag, startPoint x: 1066, startPoint y: 423, endPoint x: 752, endPoint y: 424, distance: 314.0
click at [0, 0] on slot at bounding box center [0, 0] width 0 height 0
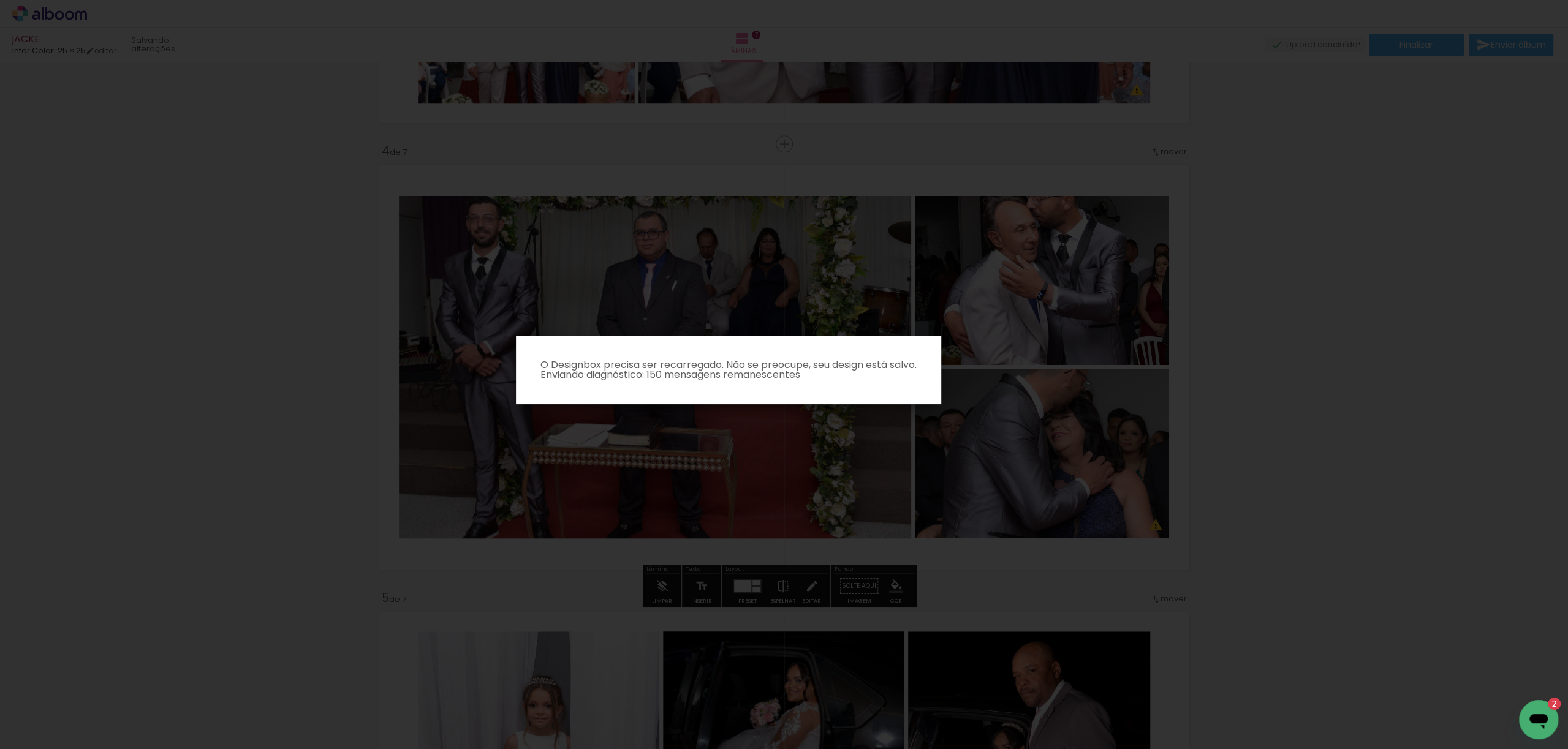
drag, startPoint x: 989, startPoint y: 301, endPoint x: 987, endPoint y: 319, distance: 18.1
click at [989, 319] on iron-overlay-backdrop at bounding box center [784, 374] width 1568 height 749
